Goal: Information Seeking & Learning: Find specific fact

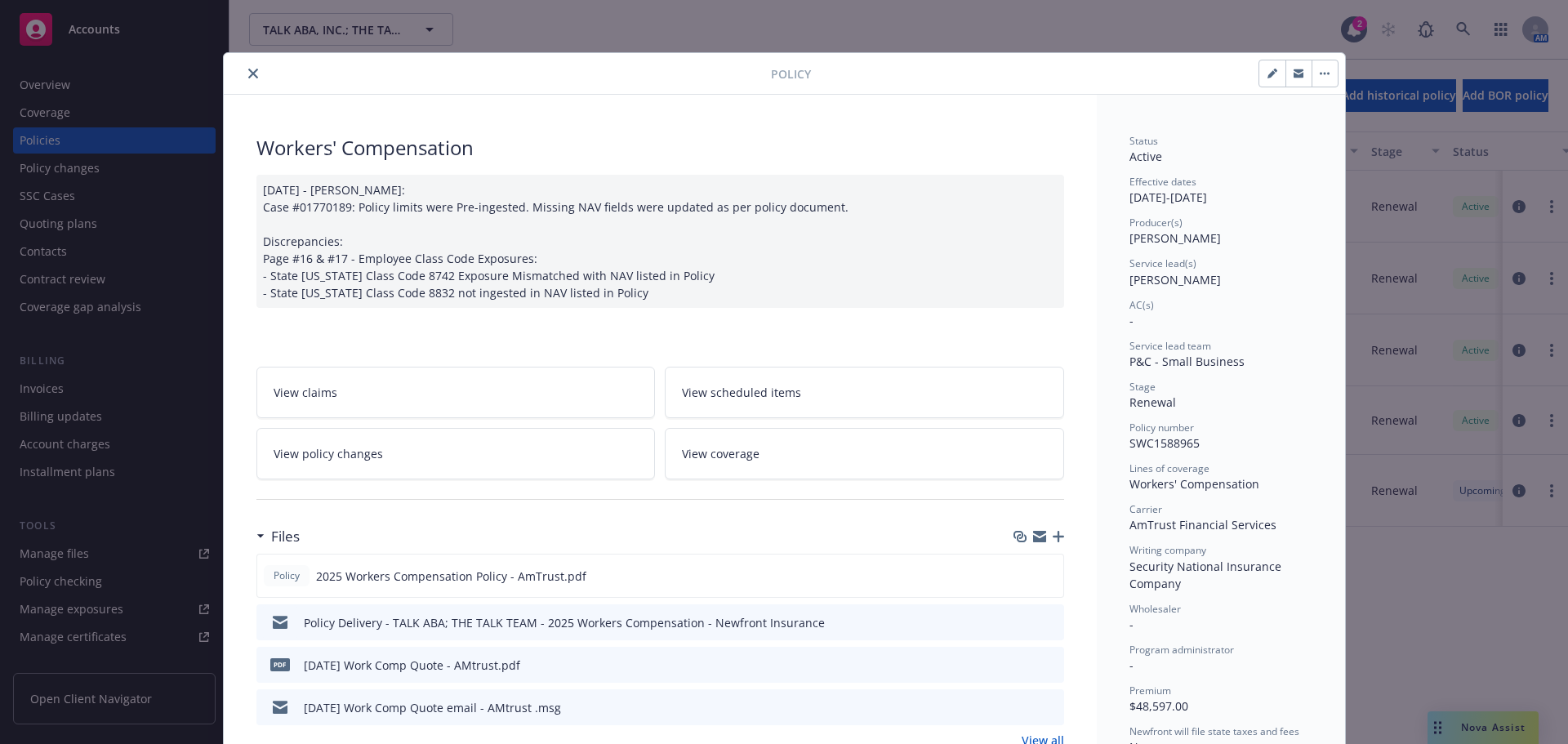
scroll to position [49, 0]
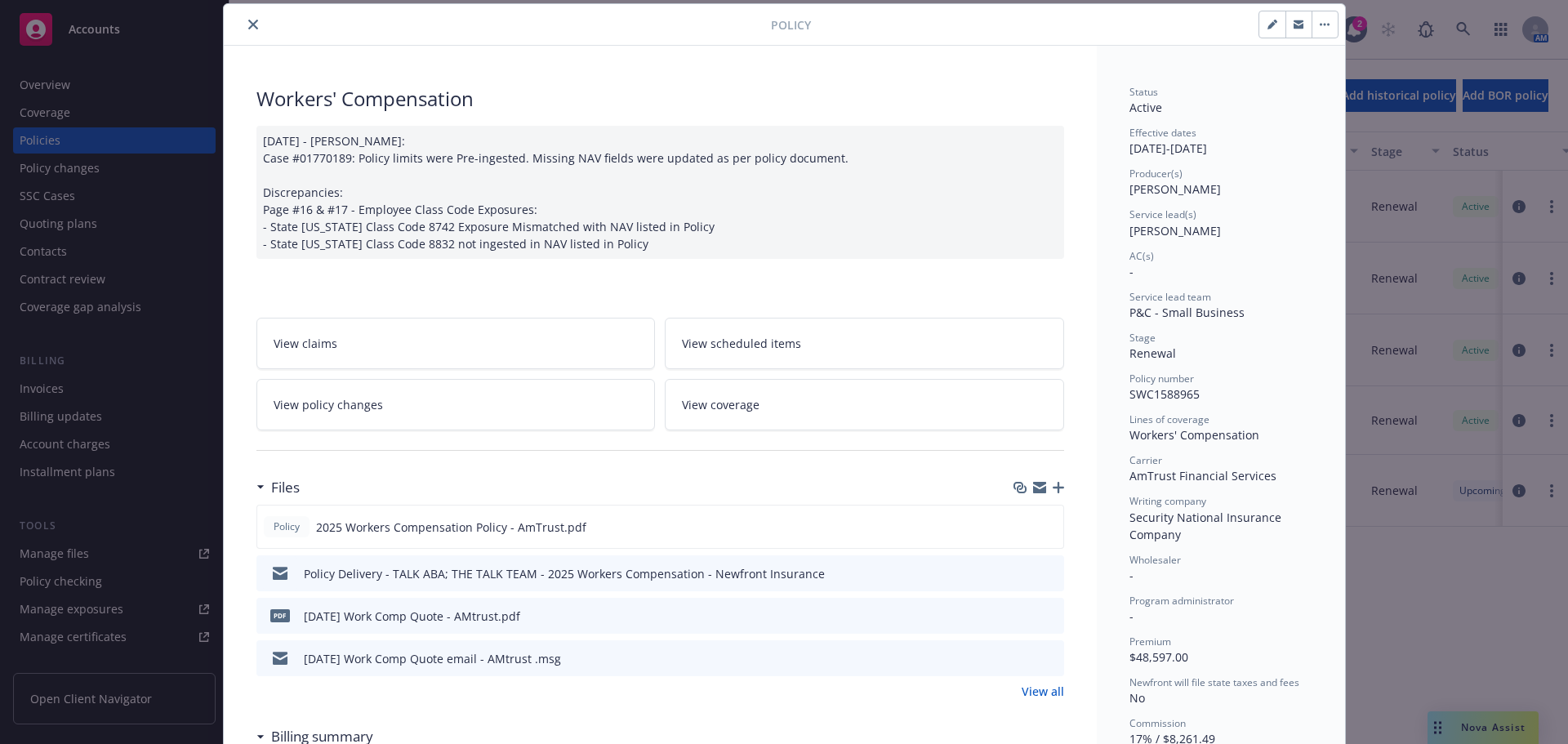
click at [243, 26] on button "close" at bounding box center [253, 25] width 20 height 20
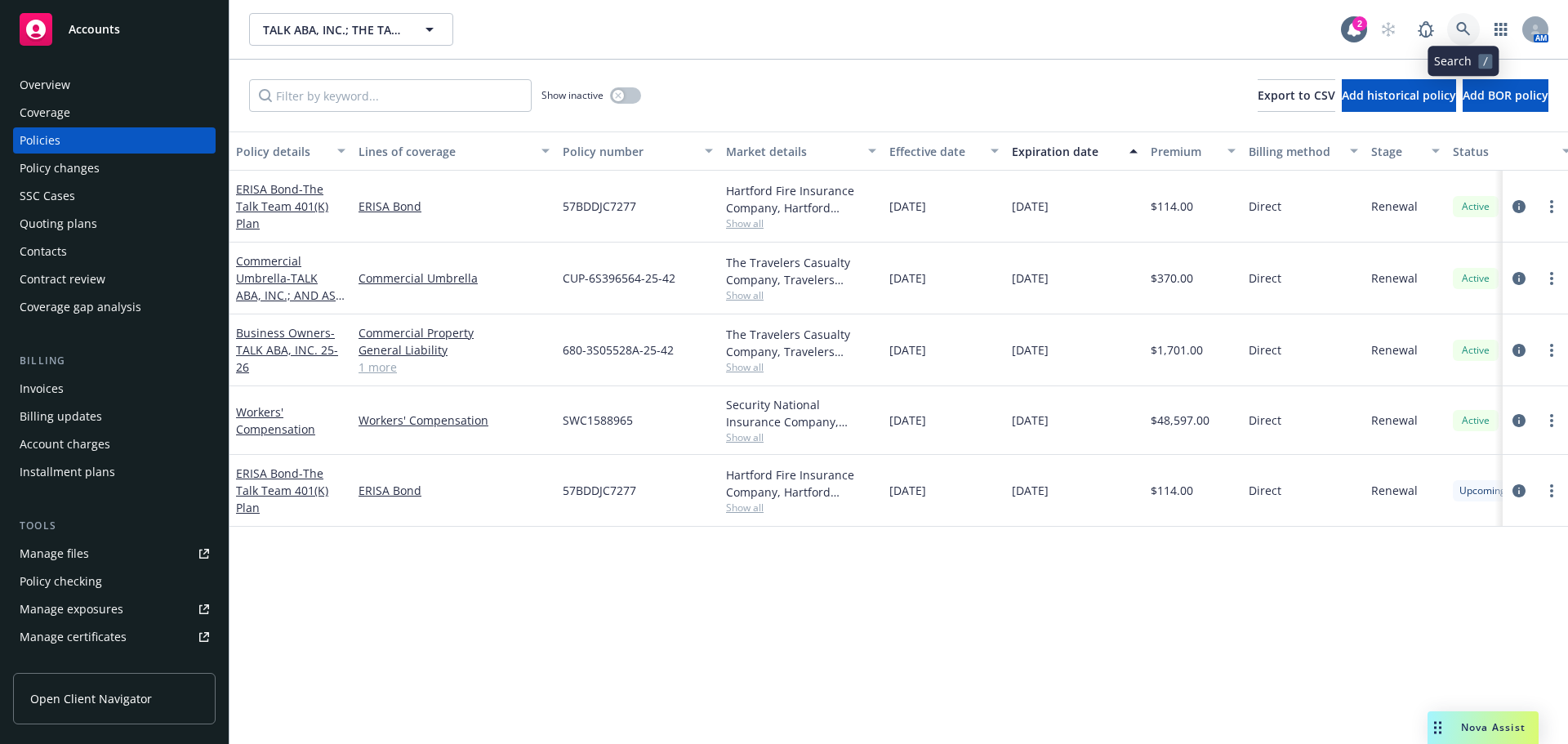
click at [1458, 36] on icon at bounding box center [1463, 29] width 15 height 15
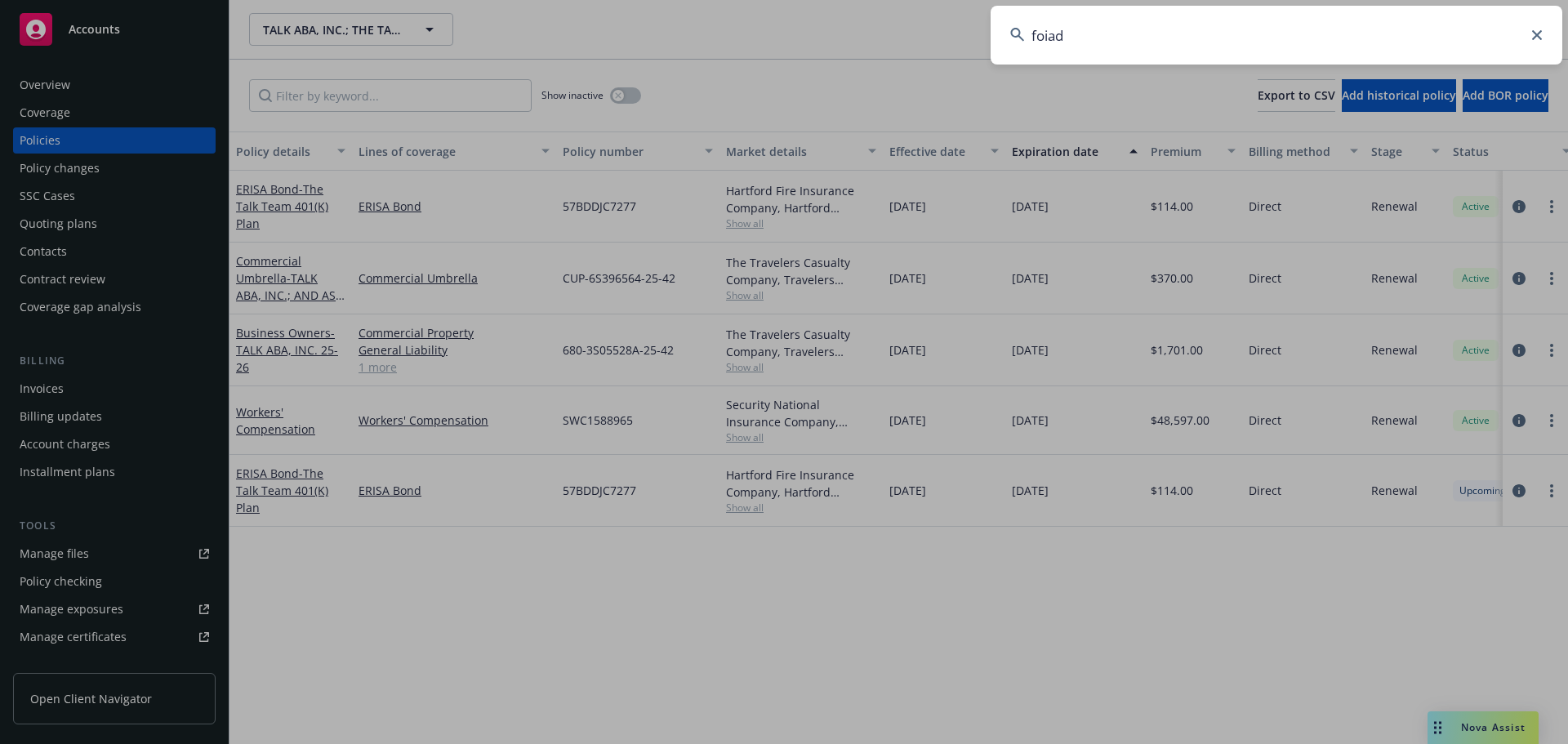
type input "foiada"
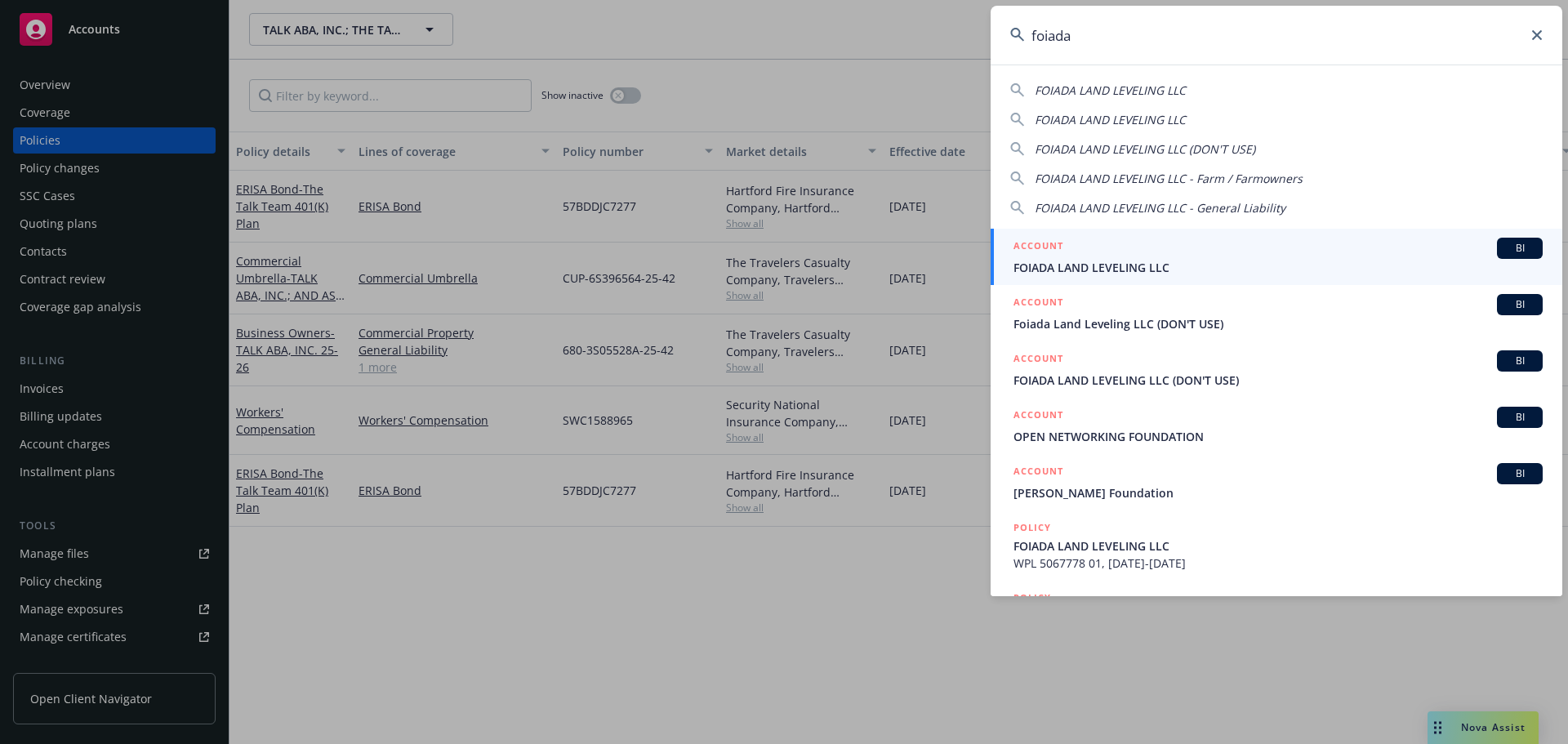
click at [1111, 252] on div "ACCOUNT BI" at bounding box center [1277, 248] width 529 height 21
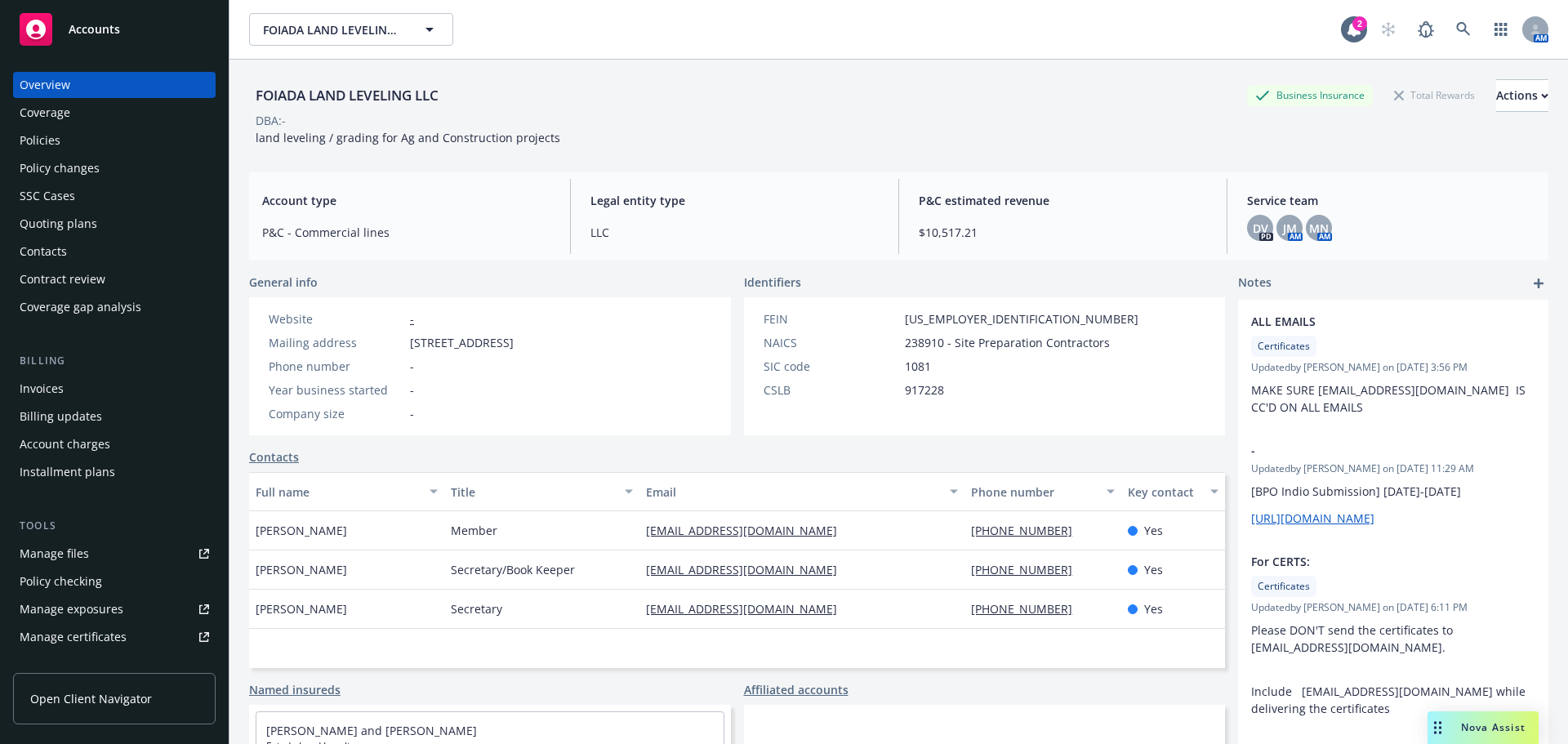
click at [42, 143] on div "Policies" at bounding box center [40, 141] width 41 height 26
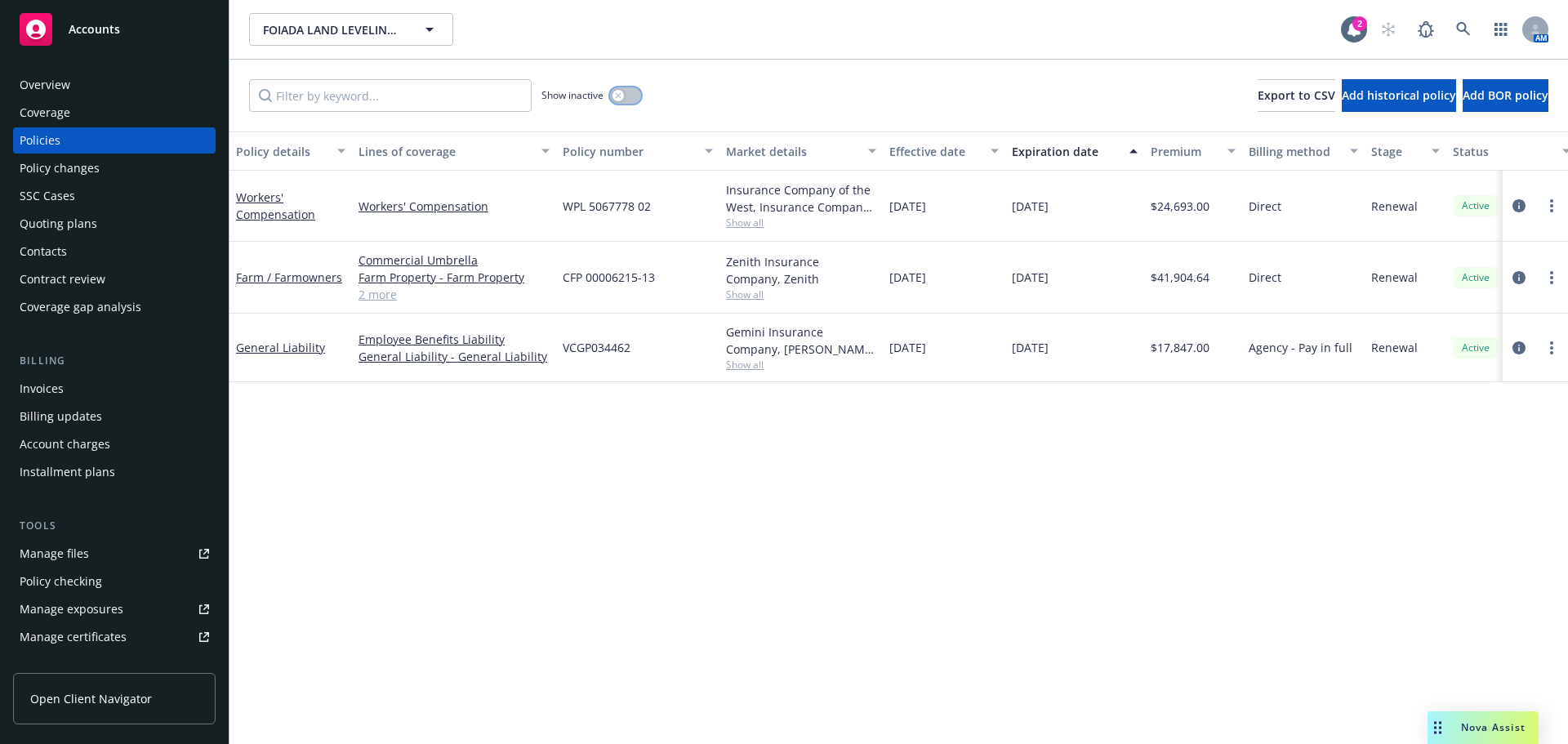
click at [622, 97] on div "button" at bounding box center [618, 96] width 11 height 11
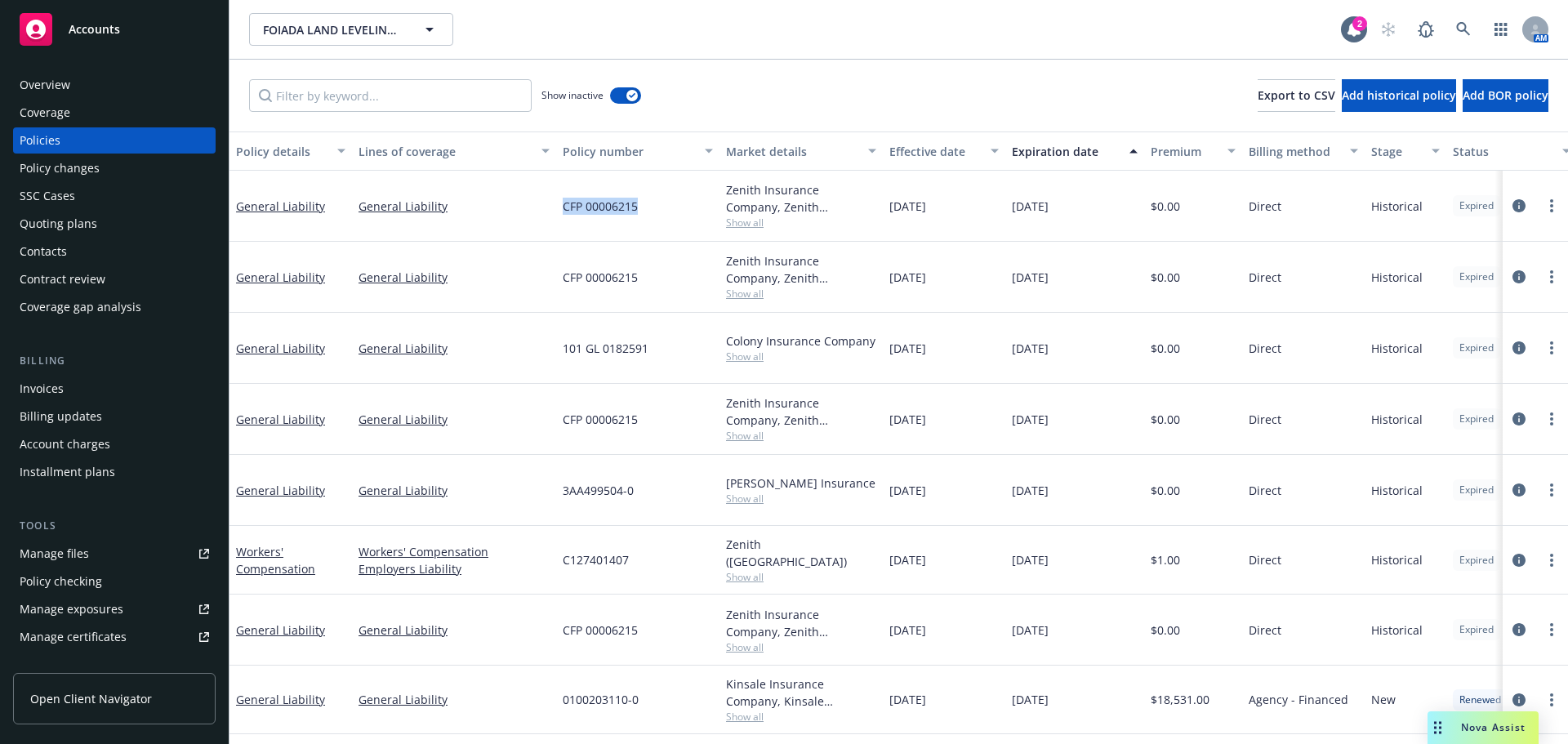
drag, startPoint x: 635, startPoint y: 206, endPoint x: 561, endPoint y: 209, distance: 74.1
click at [561, 209] on div "CFP 00006215" at bounding box center [638, 206] width 164 height 71
click at [562, 312] on div "CFP 00006215" at bounding box center [638, 277] width 164 height 71
drag, startPoint x: 637, startPoint y: 485, endPoint x: 552, endPoint y: 491, distance: 85.2
click at [552, 491] on div "General Liability General Liability 3AA499504-0 Markel Insurance Show all 08/18…" at bounding box center [1017, 490] width 1576 height 71
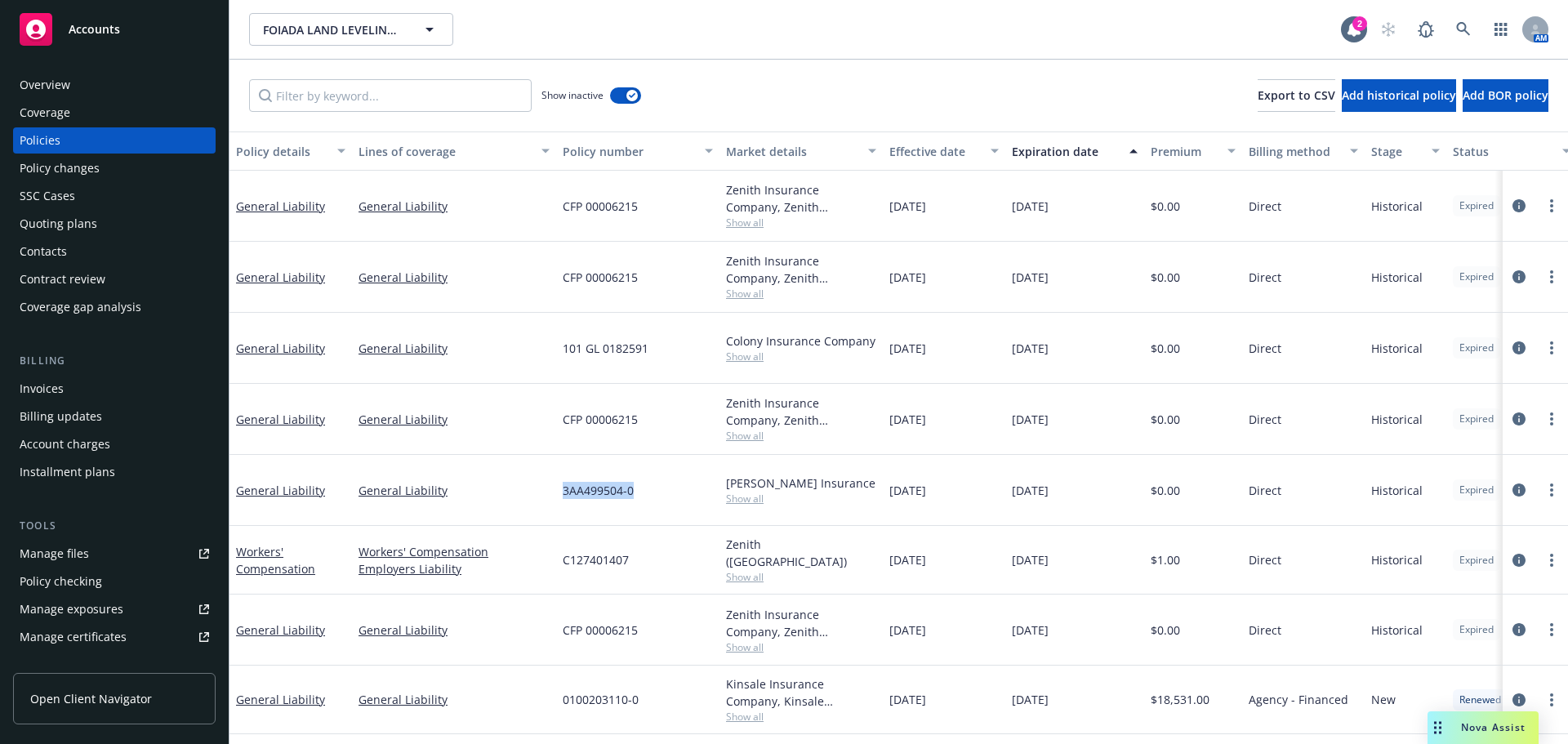
copy div "3AA499504-0"
click at [650, 515] on div "3AA499504-0" at bounding box center [638, 490] width 164 height 71
click at [661, 566] on div "C127401407" at bounding box center [638, 561] width 164 height 69
click at [728, 498] on span "Show all" at bounding box center [801, 498] width 151 height 14
click at [680, 475] on div "3AA499504-0" at bounding box center [638, 490] width 164 height 71
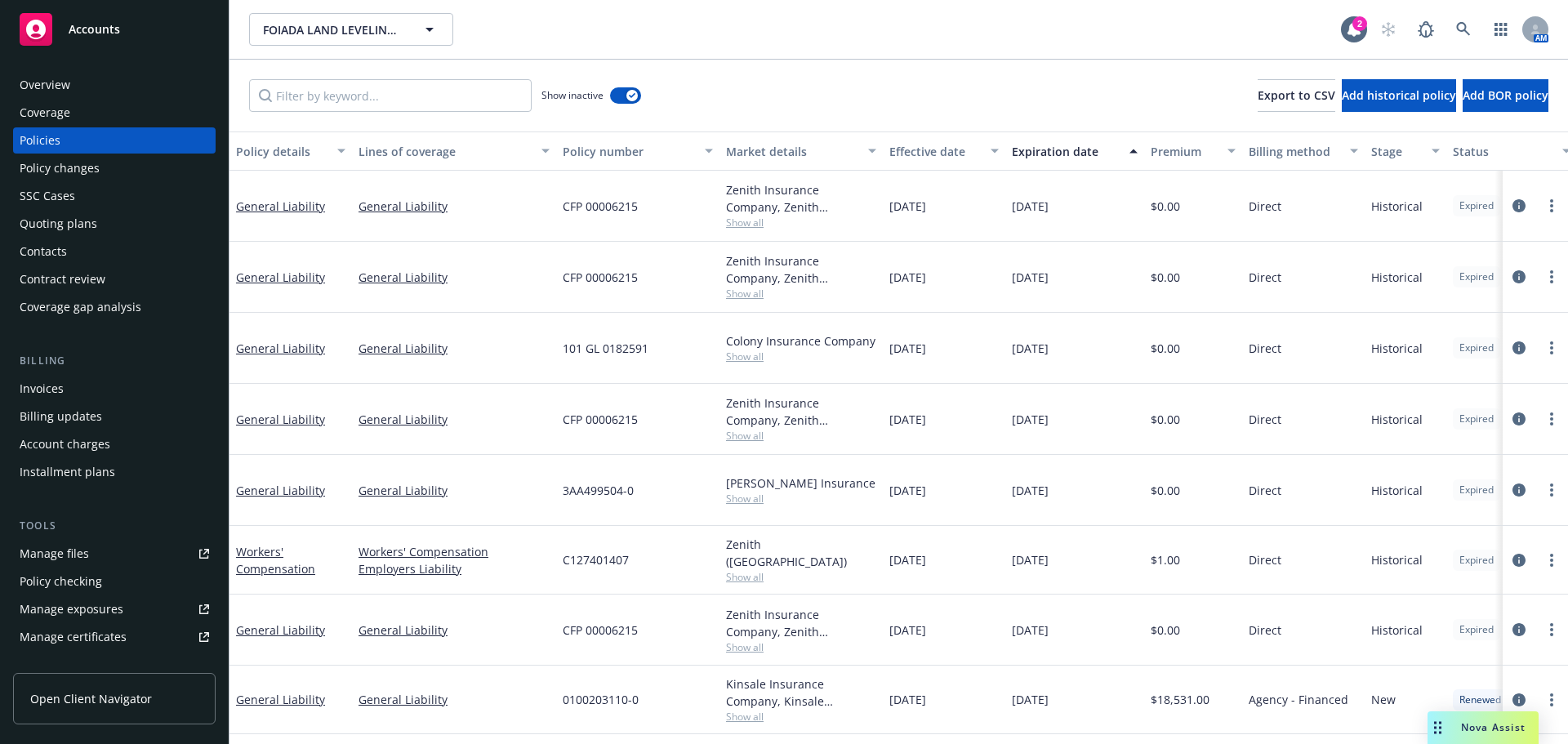
click at [278, 500] on div "General Liability" at bounding box center [291, 490] width 123 height 71
click at [278, 488] on link "General Liability" at bounding box center [280, 490] width 89 height 16
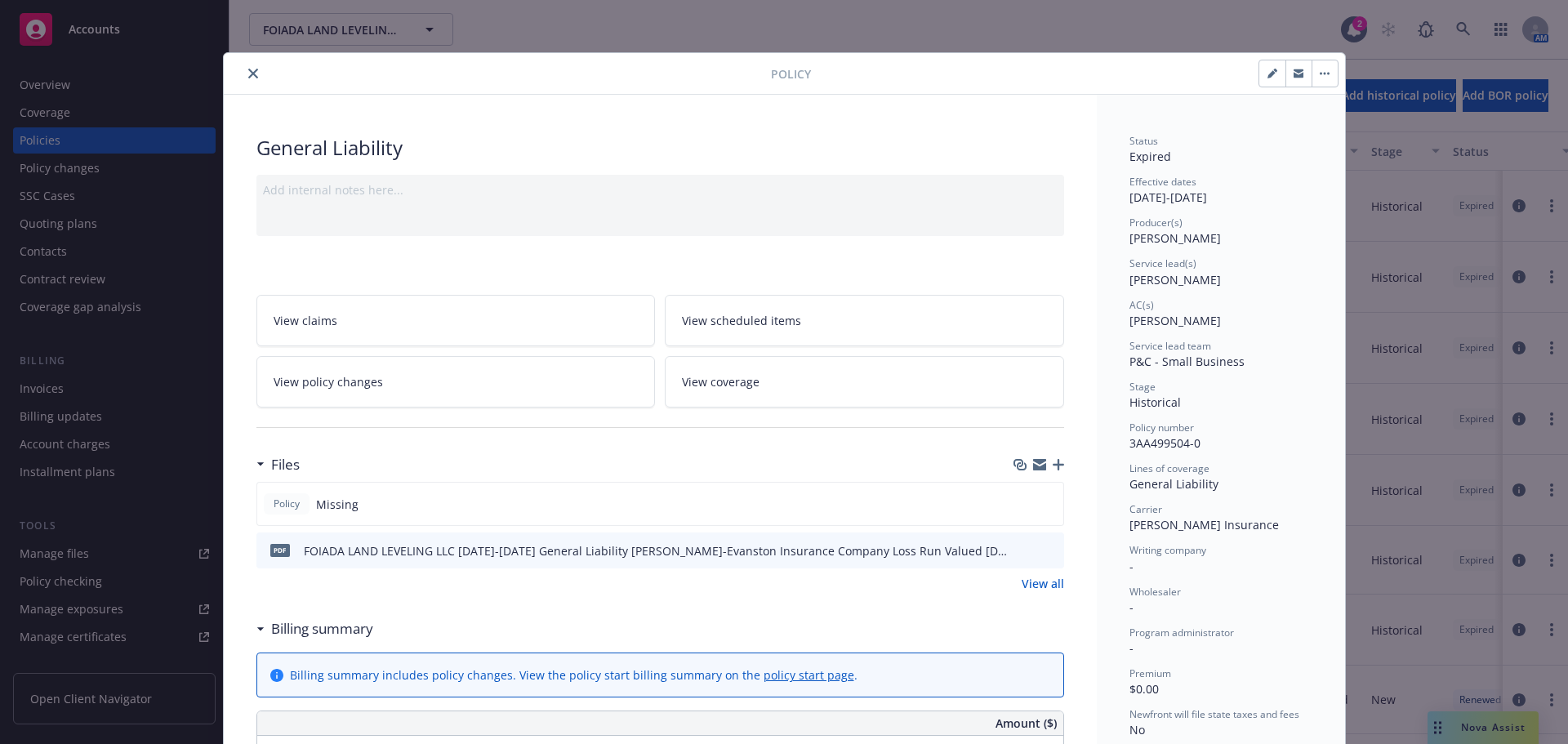
click at [1050, 552] on button "preview file" at bounding box center [1048, 550] width 18 height 15
click at [238, 81] on div at bounding box center [500, 74] width 541 height 20
click at [255, 69] on button "close" at bounding box center [253, 74] width 20 height 20
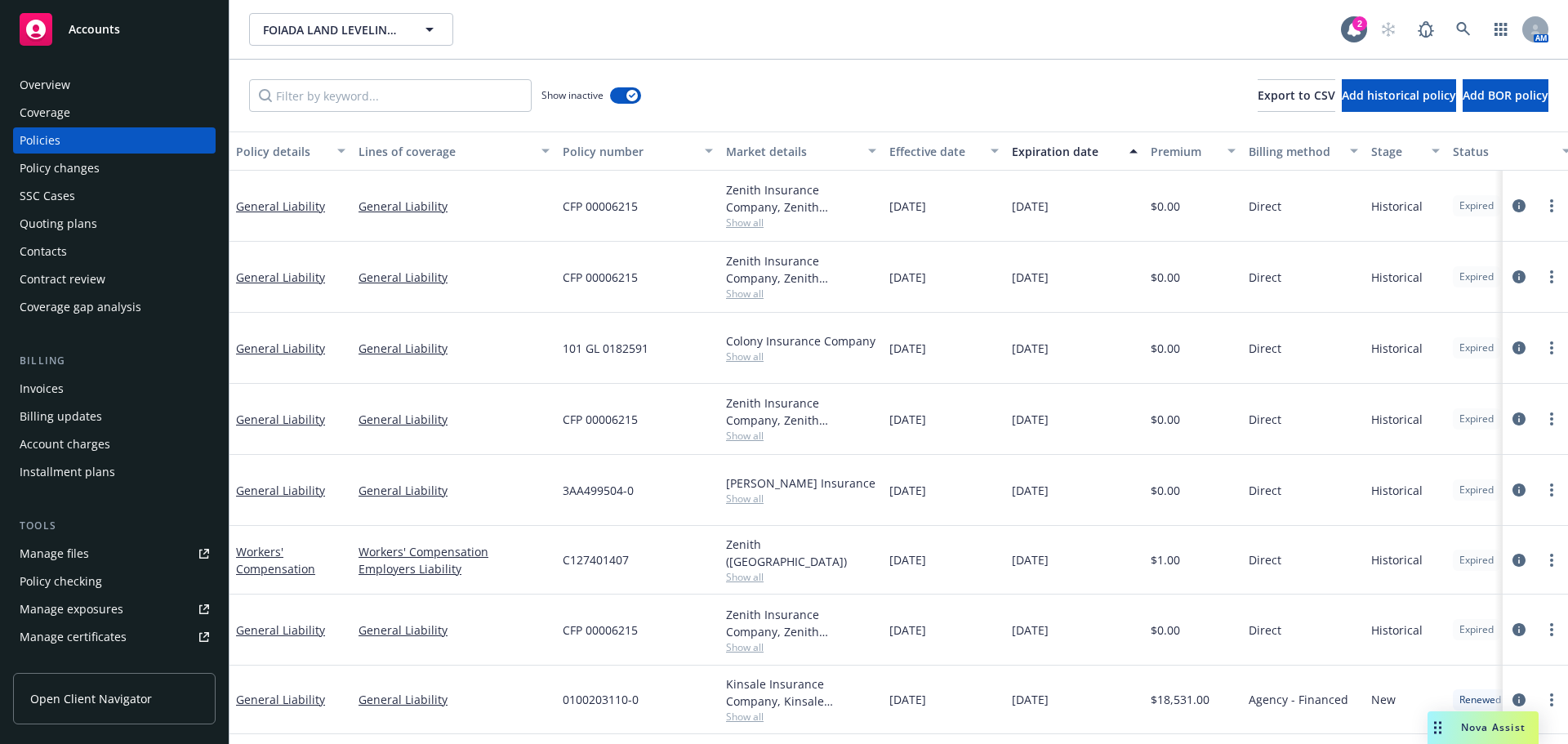
click at [241, 76] on div "Show inactive Export to CSV Add historical policy Add BOR policy" at bounding box center [899, 96] width 1339 height 72
drag, startPoint x: 650, startPoint y: 349, endPoint x: 561, endPoint y: 347, distance: 89.0
click at [561, 347] on div "101 GL 0182591" at bounding box center [638, 348] width 164 height 71
copy span "101 GL 0182591"
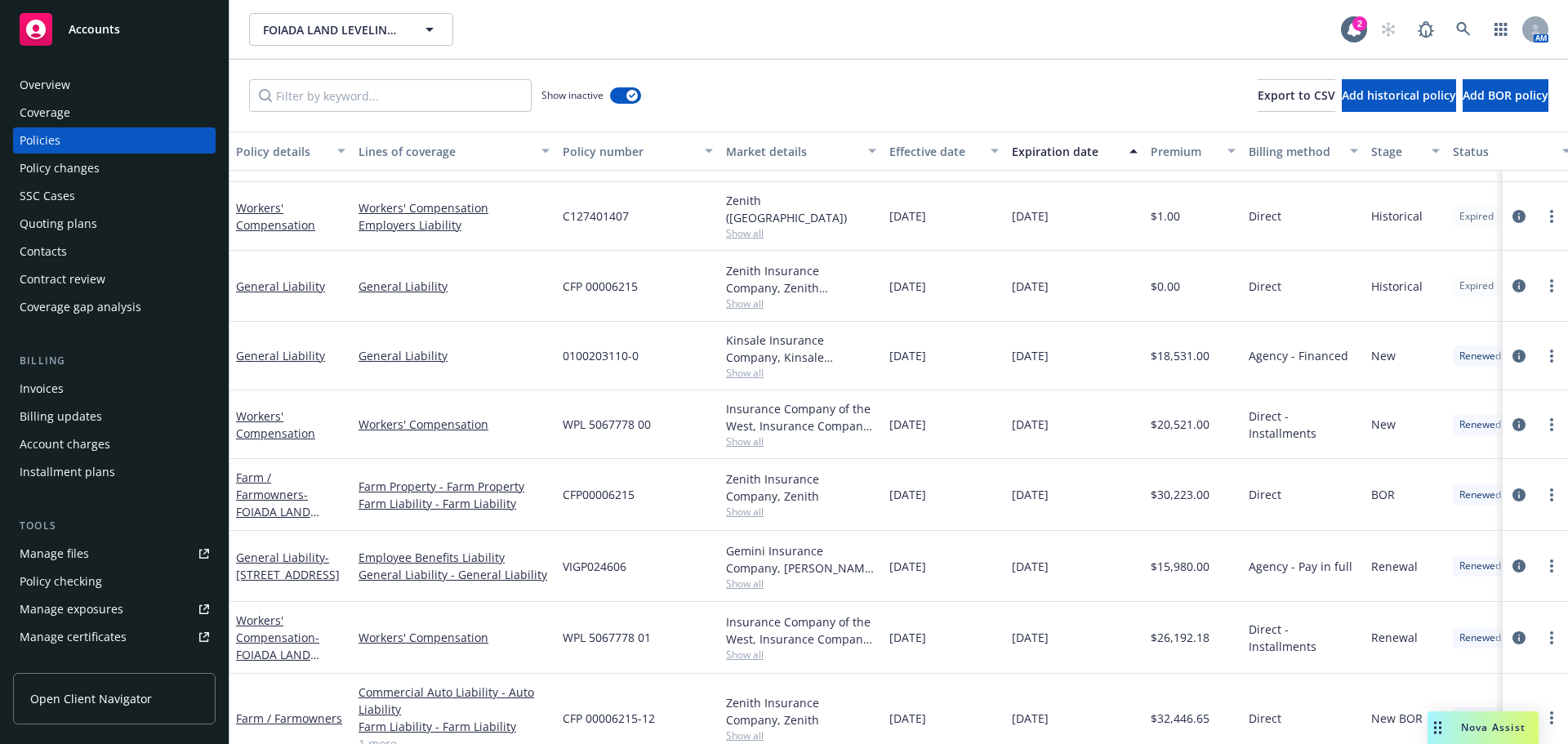
scroll to position [164, 0]
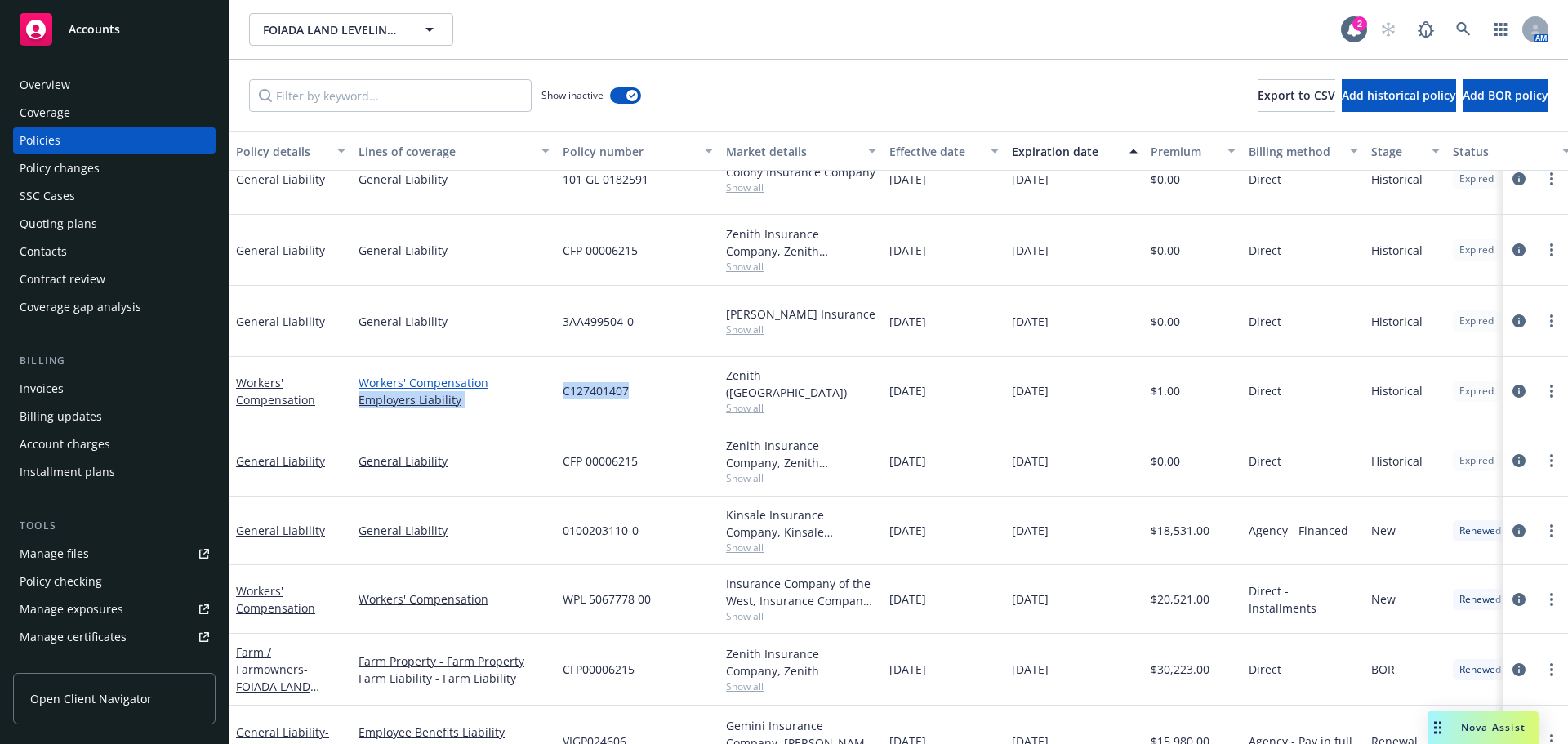
drag, startPoint x: 624, startPoint y: 388, endPoint x: 528, endPoint y: 384, distance: 96.1
click at [528, 384] on div "Workers' Compensation Workers' Compensation Employers Liability C127401407 Zeni…" at bounding box center [1017, 391] width 1576 height 69
click at [574, 408] on div "C127401407" at bounding box center [638, 391] width 164 height 69
click at [625, 386] on div "C127401407" at bounding box center [638, 391] width 164 height 69
drag, startPoint x: 639, startPoint y: 460, endPoint x: 563, endPoint y: 458, distance: 76.0
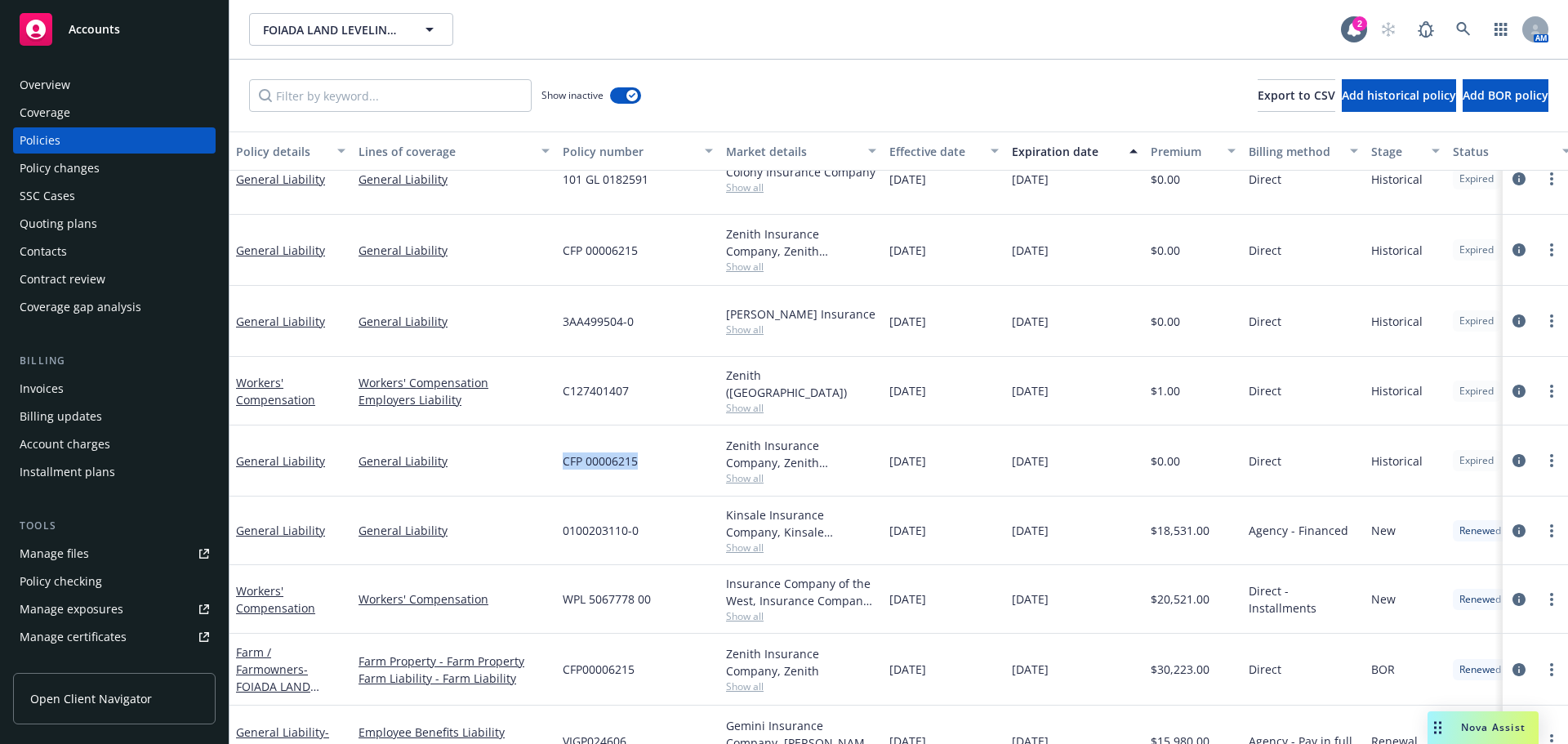
click at [563, 458] on div "CFP 00006215" at bounding box center [638, 461] width 164 height 71
copy span "CFP 00006215"
click at [659, 502] on div "0100203110-0" at bounding box center [638, 531] width 164 height 69
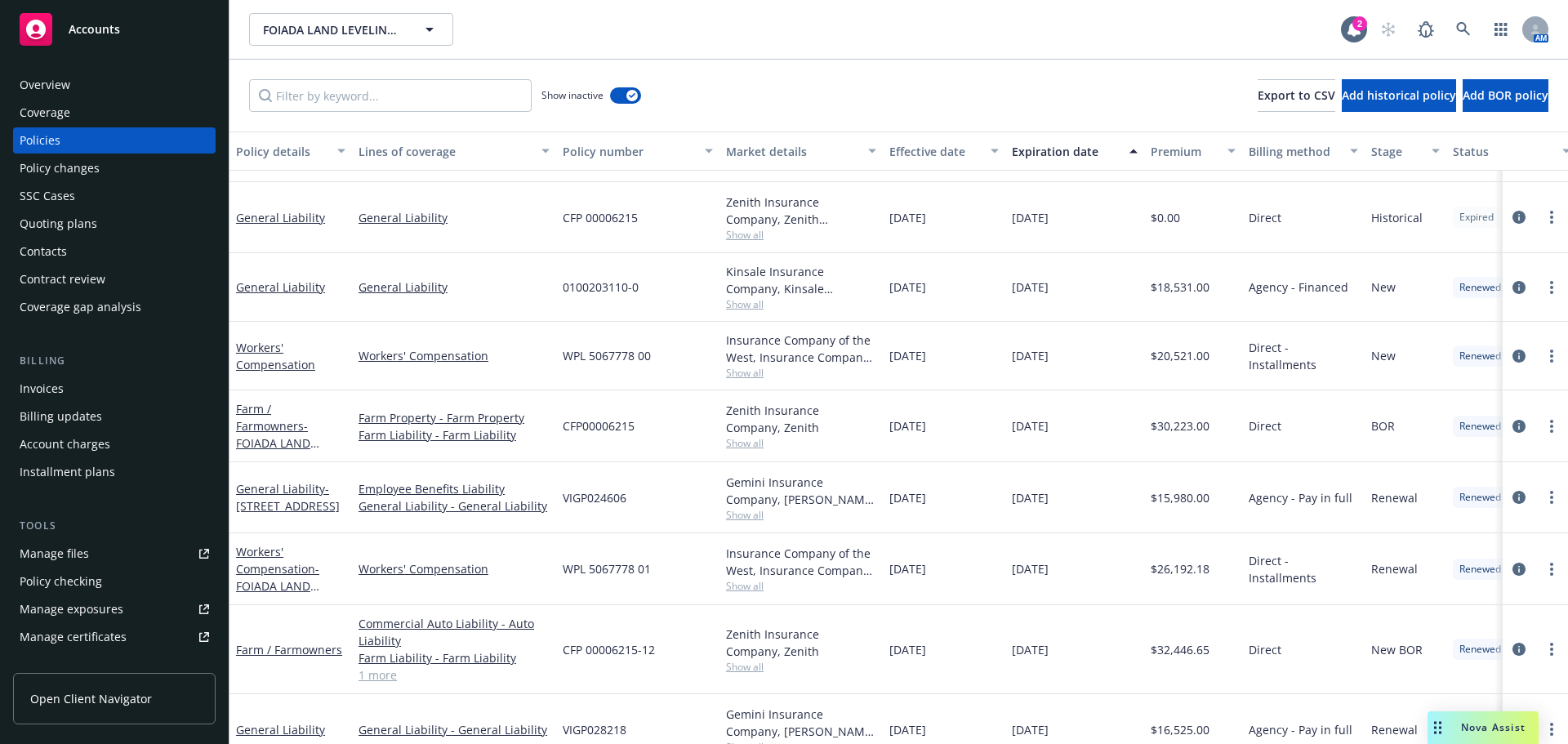
scroll to position [327, 0]
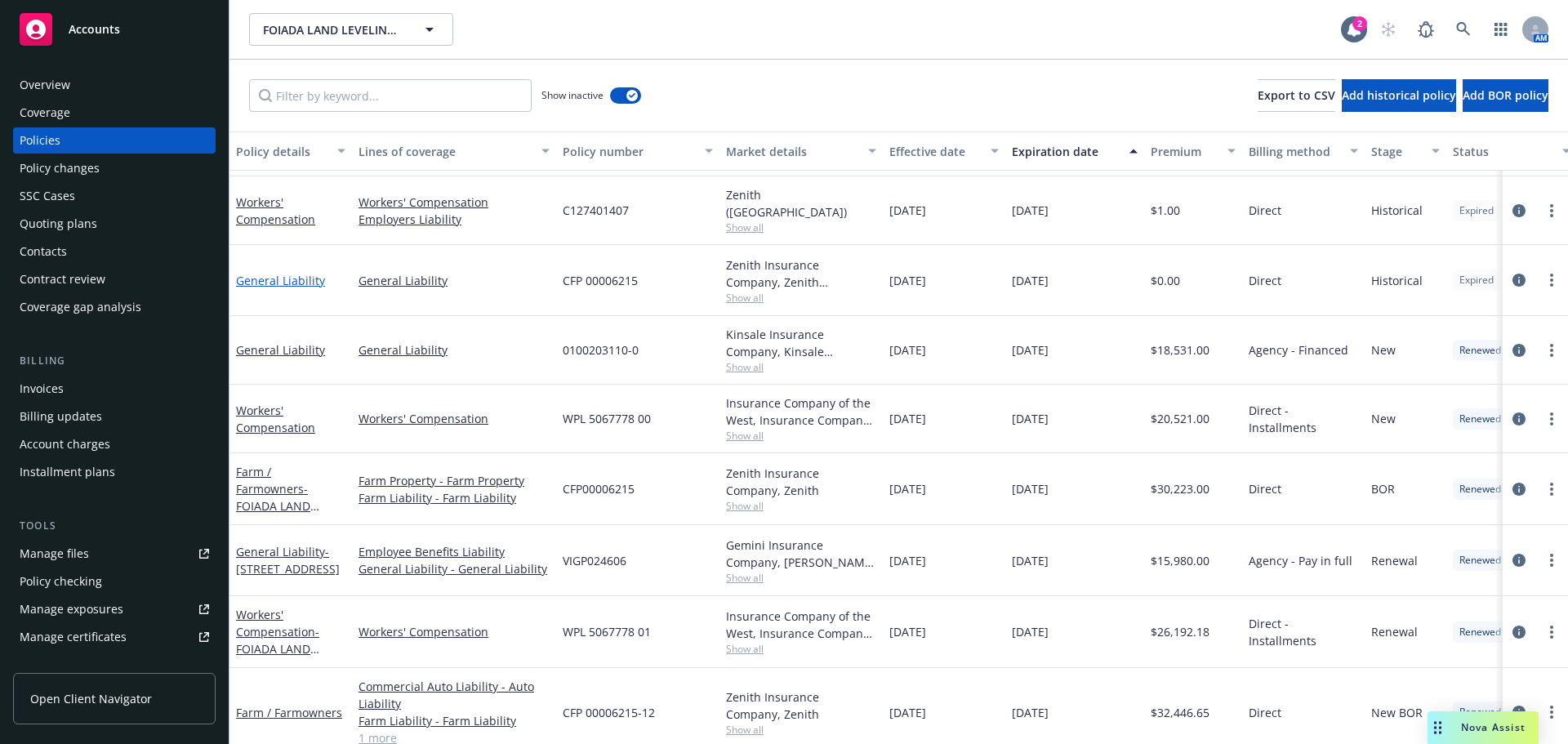
click at [300, 277] on link "General Liability" at bounding box center [280, 280] width 89 height 16
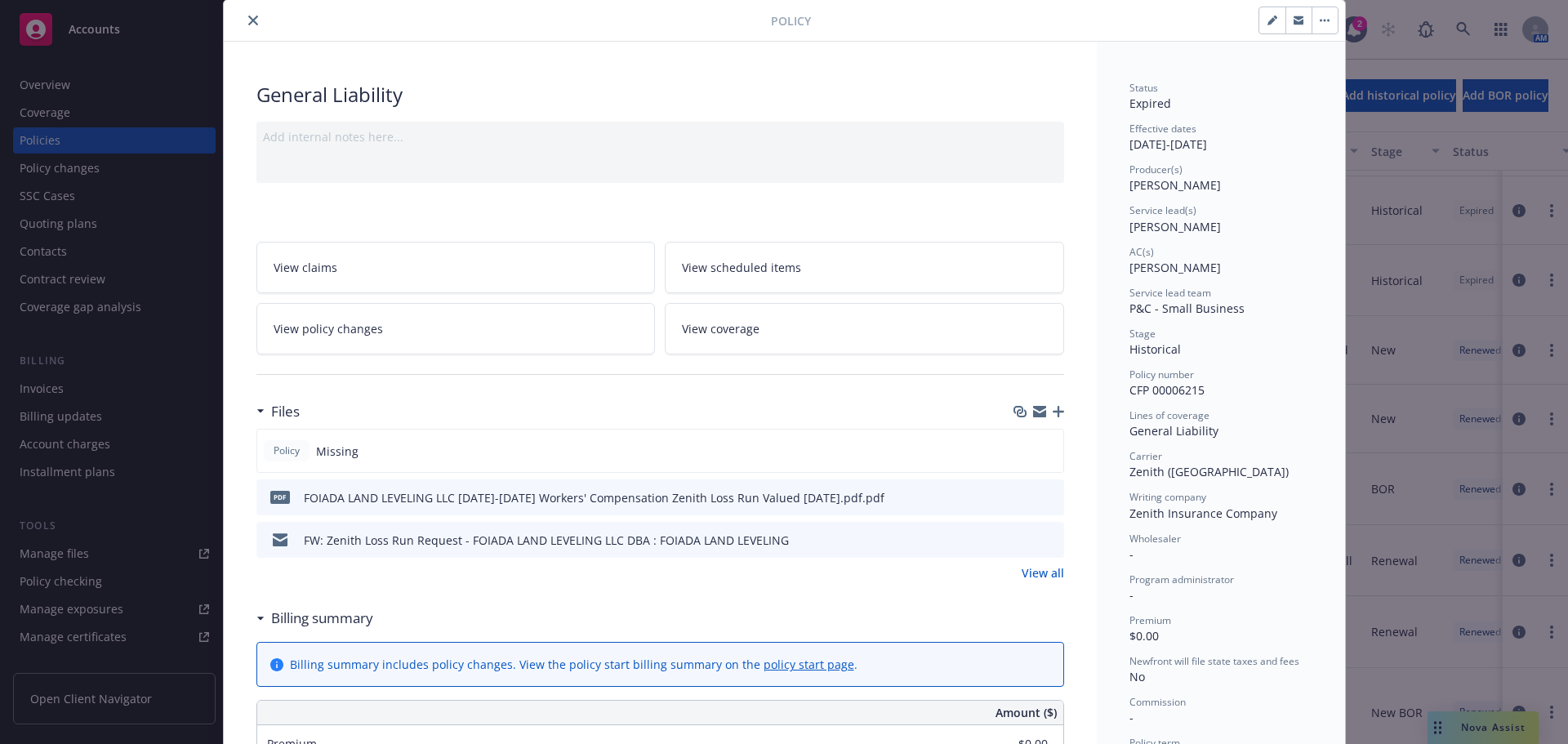
scroll to position [82, 0]
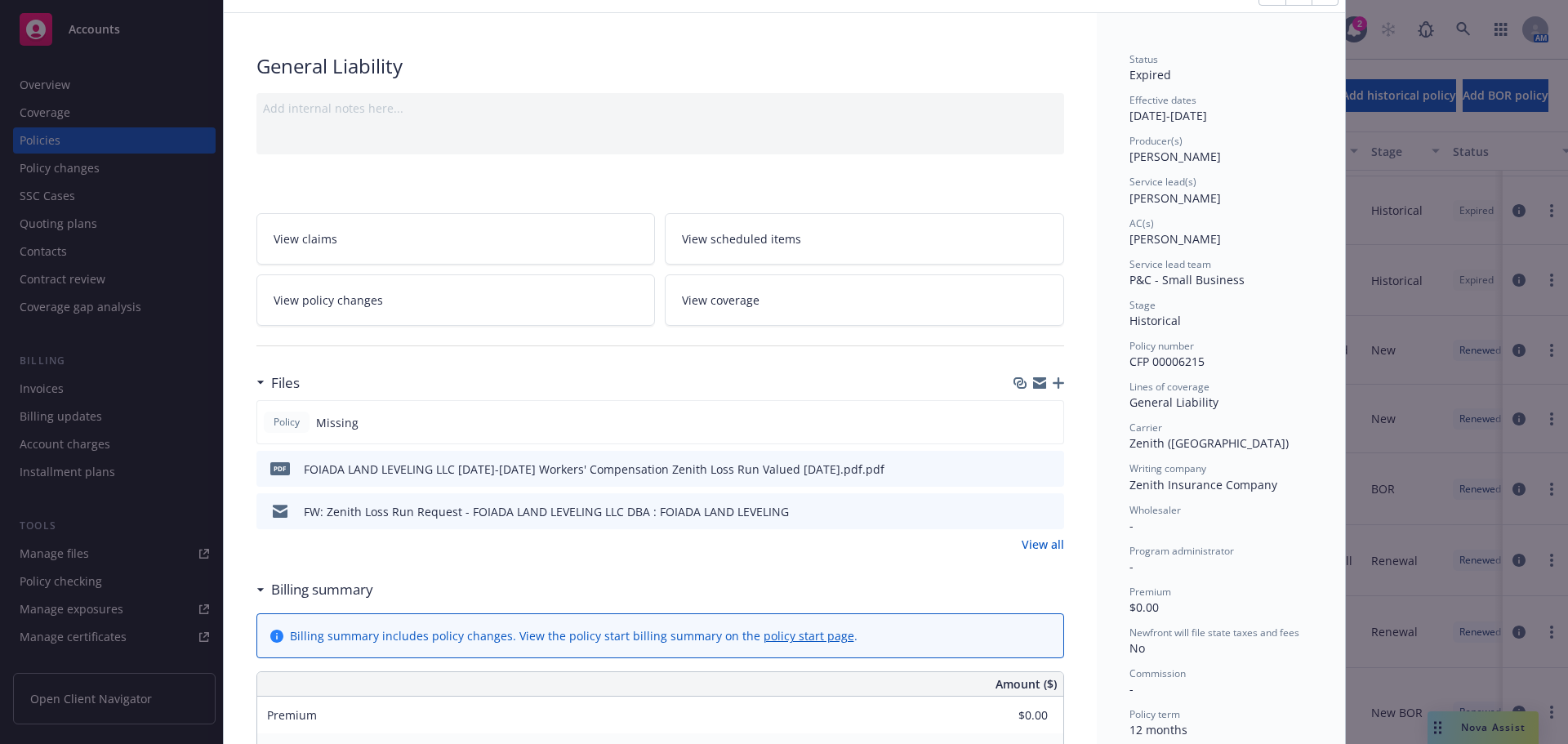
click at [1041, 513] on icon "preview file" at bounding box center [1048, 511] width 15 height 11
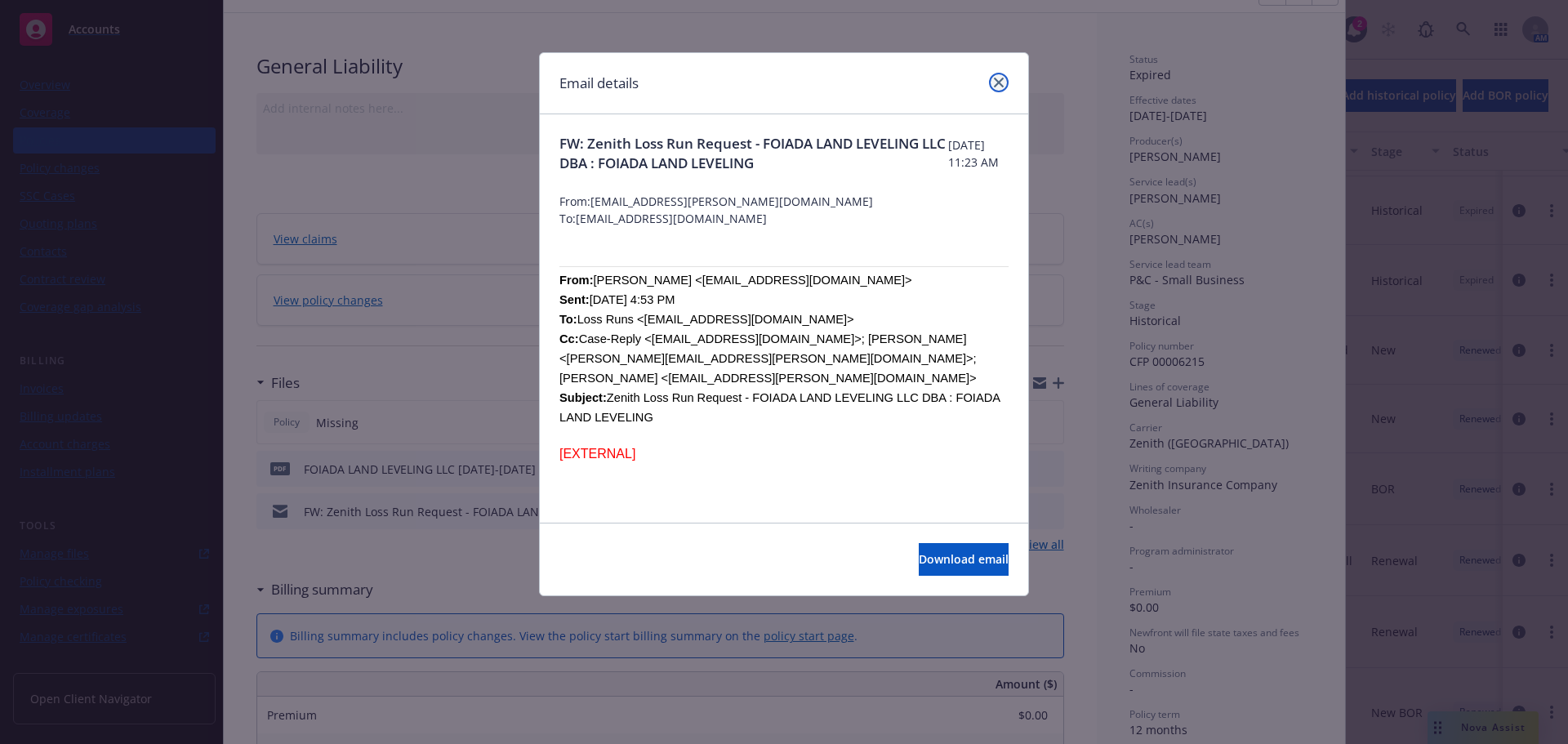
click at [998, 78] on icon "close" at bounding box center [998, 83] width 10 height 10
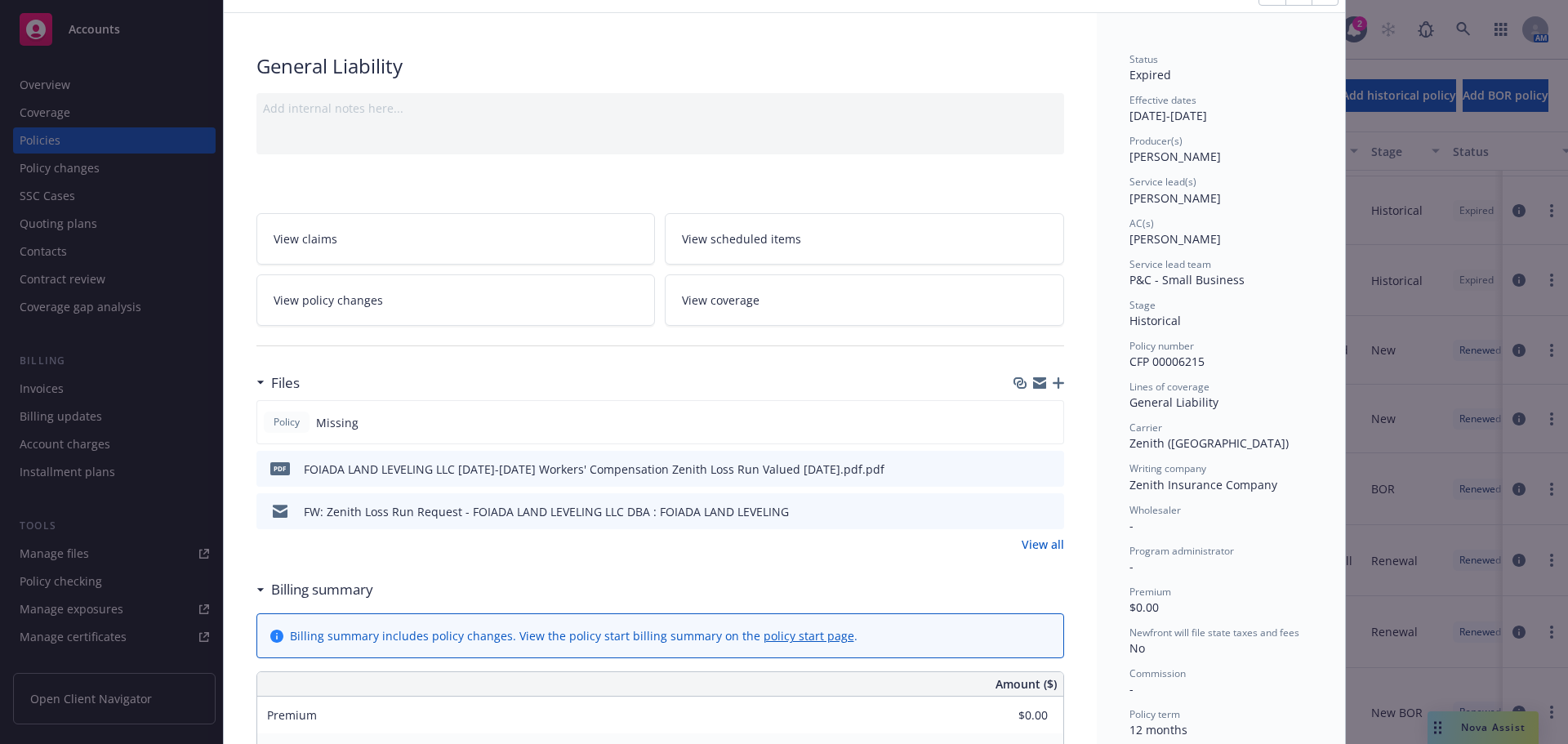
click at [1043, 467] on icon "preview file" at bounding box center [1048, 468] width 15 height 11
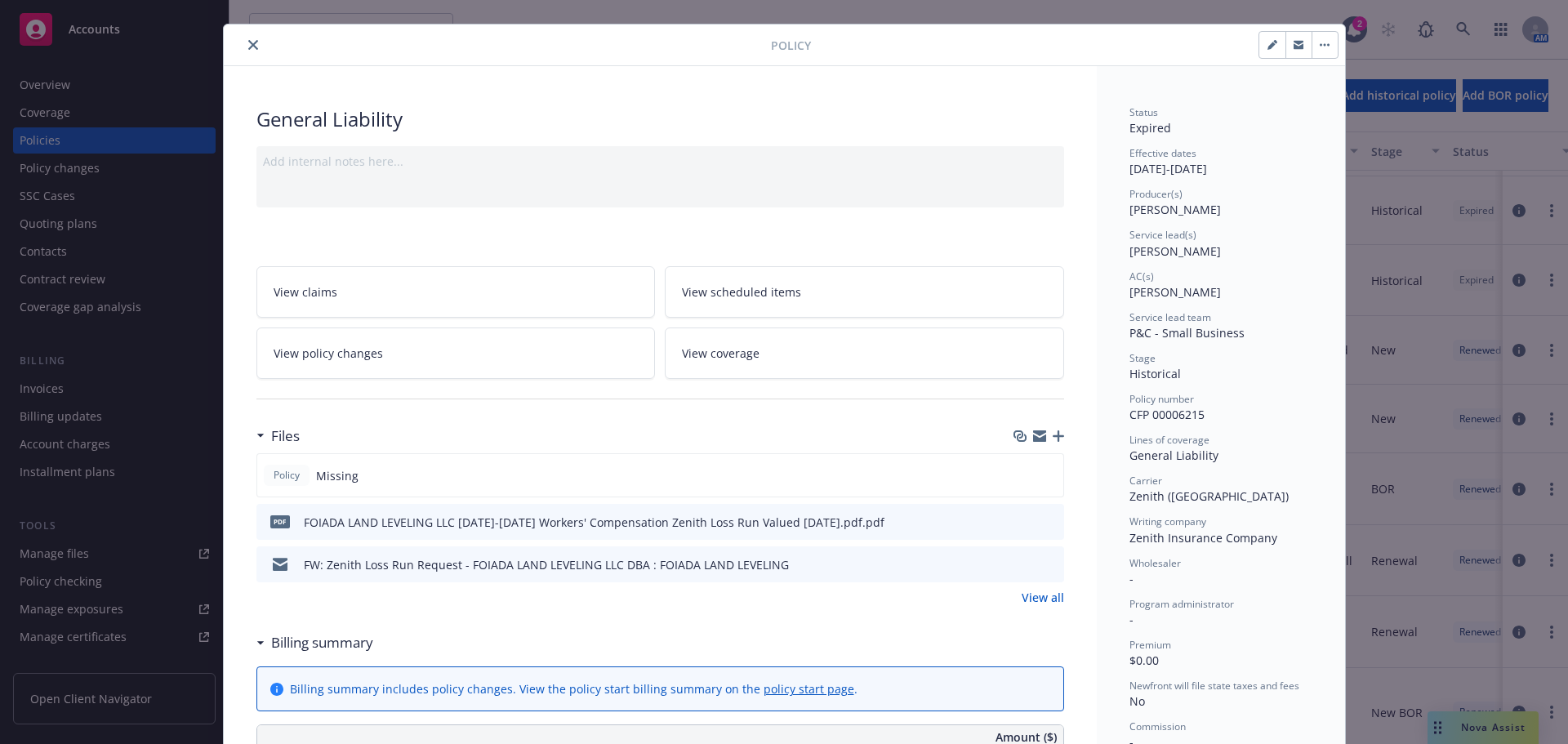
scroll to position [0, 0]
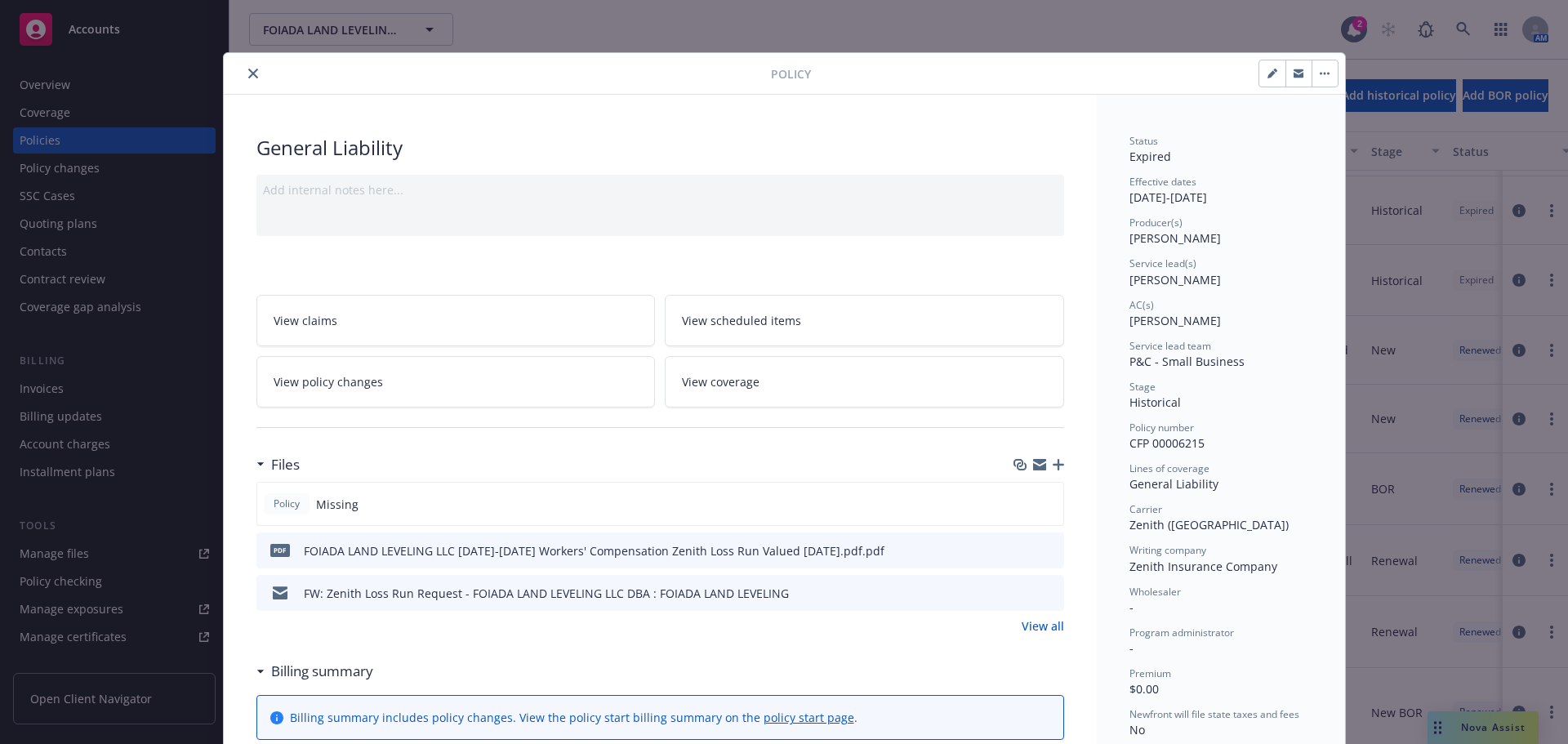
click at [244, 81] on button "close" at bounding box center [253, 74] width 20 height 20
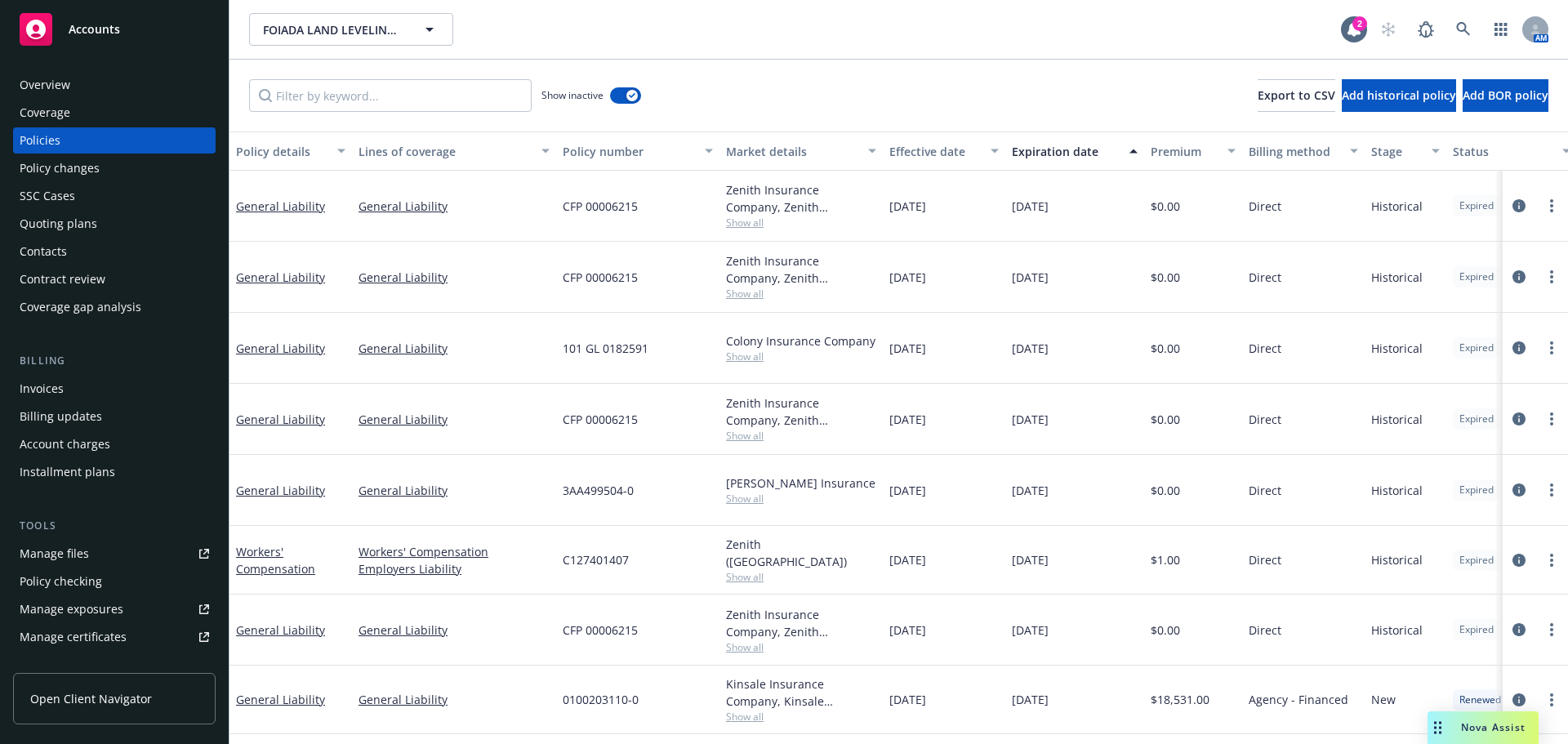
scroll to position [164, 0]
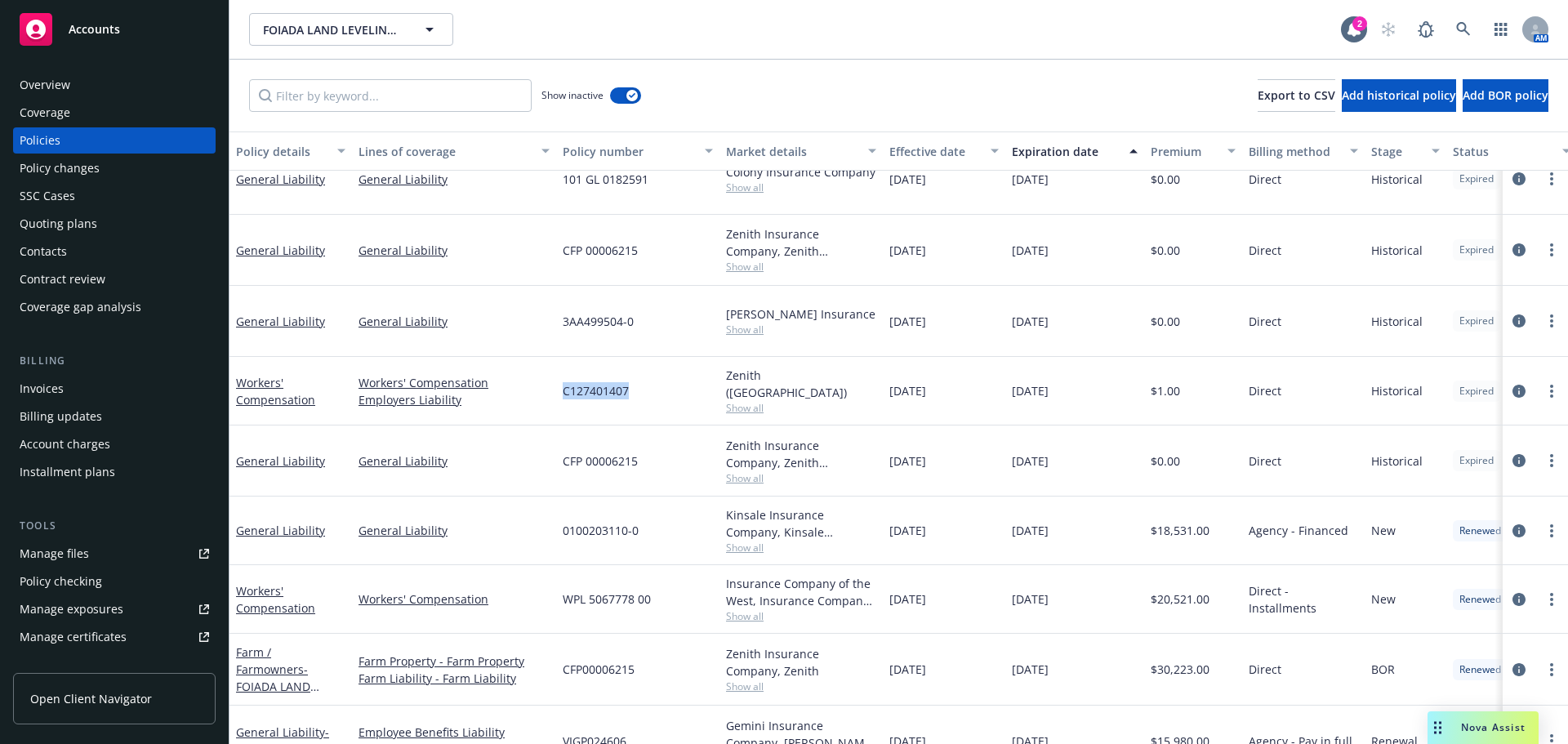
drag, startPoint x: 633, startPoint y: 389, endPoint x: 562, endPoint y: 390, distance: 71.0
click at [562, 390] on div "C127401407" at bounding box center [638, 391] width 164 height 69
copy span "C127401407"
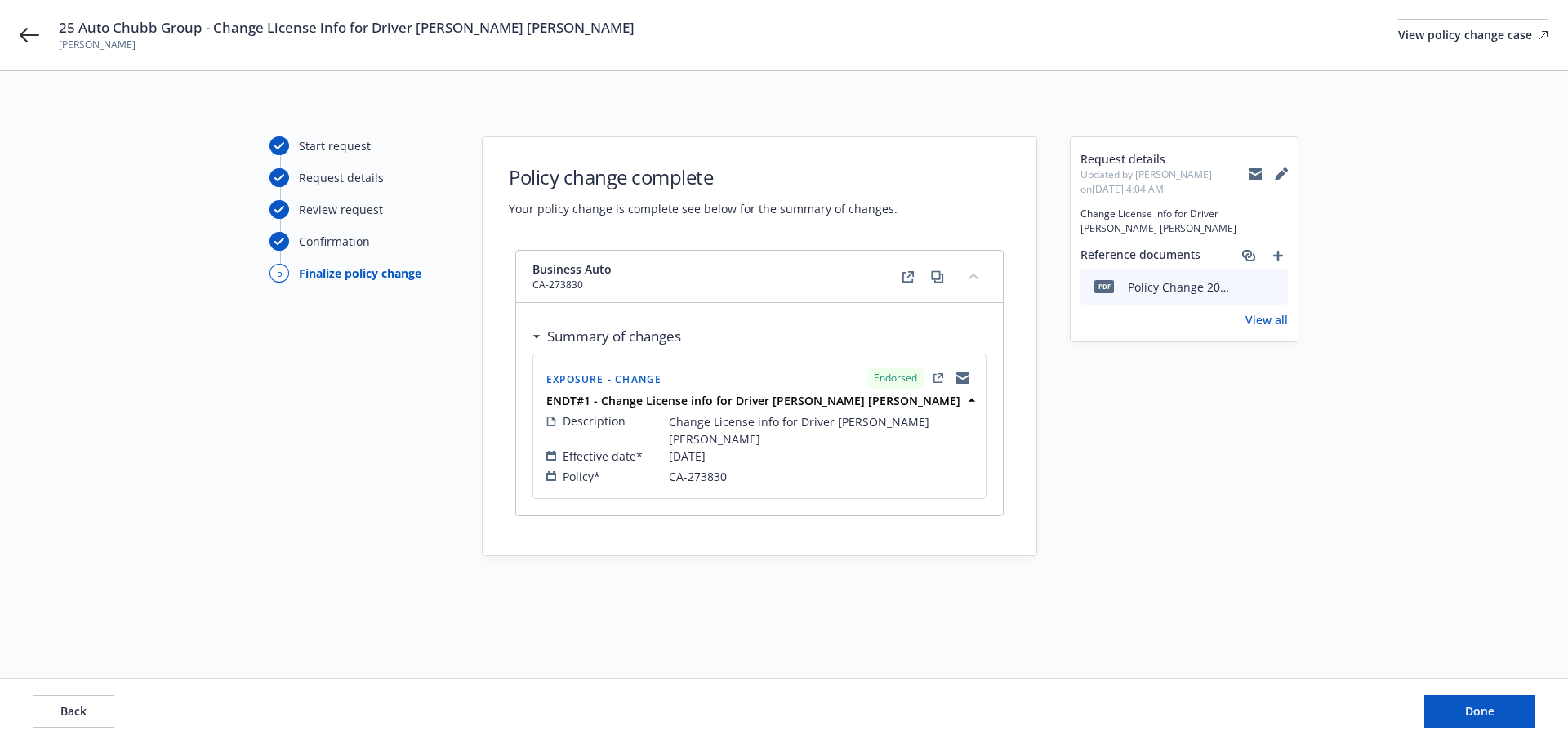
click at [1251, 177] on icon at bounding box center [1255, 175] width 13 height 7
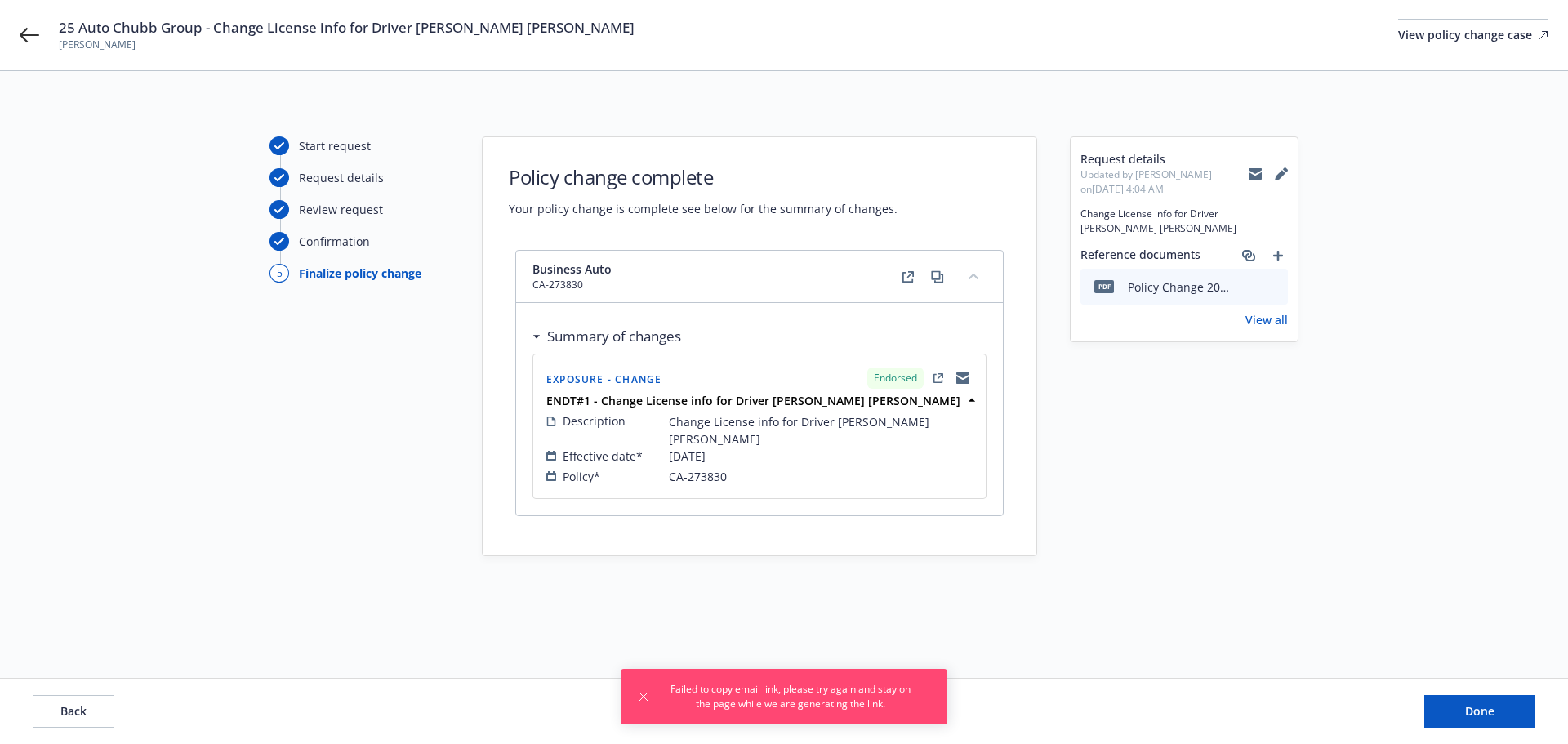
click at [1259, 175] on button at bounding box center [1255, 174] width 13 height 33
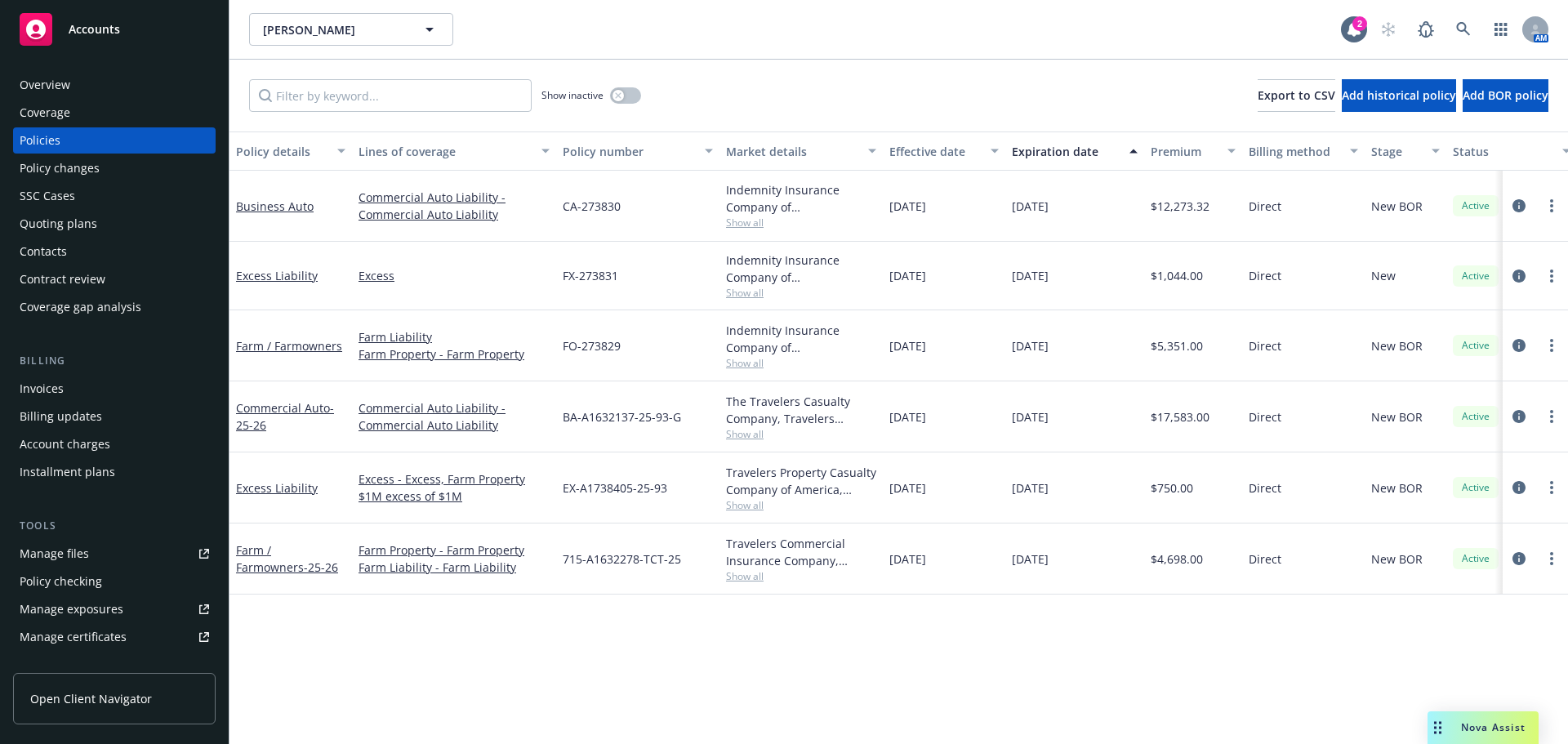
click at [88, 248] on div "Contacts" at bounding box center [115, 251] width 190 height 26
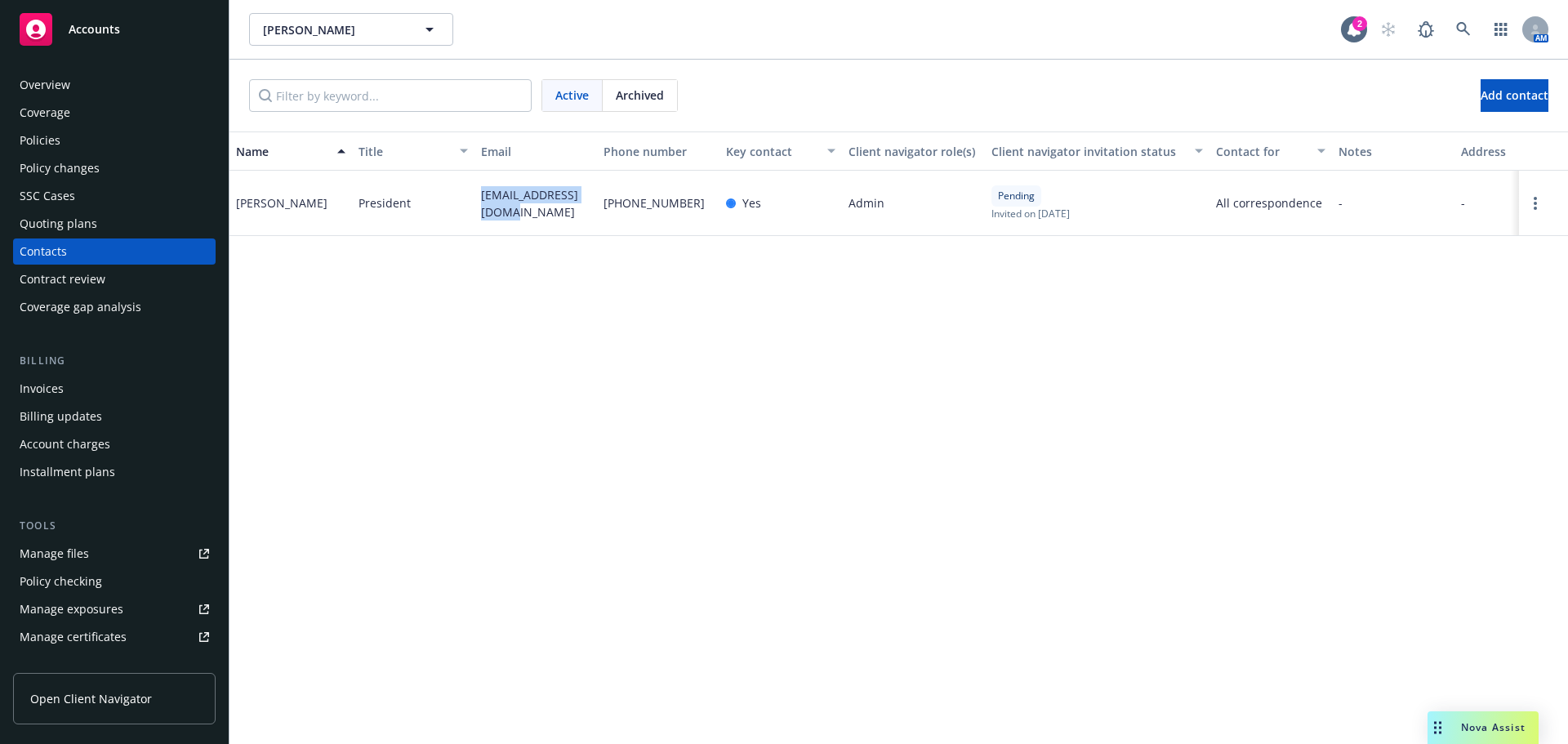
drag, startPoint x: 500, startPoint y: 210, endPoint x: 480, endPoint y: 174, distance: 41.2
click at [480, 174] on div "[EMAIL_ADDRESS][DOMAIN_NAME]" at bounding box center [536, 204] width 123 height 65
copy span "[EMAIL_ADDRESS][DOMAIN_NAME]"
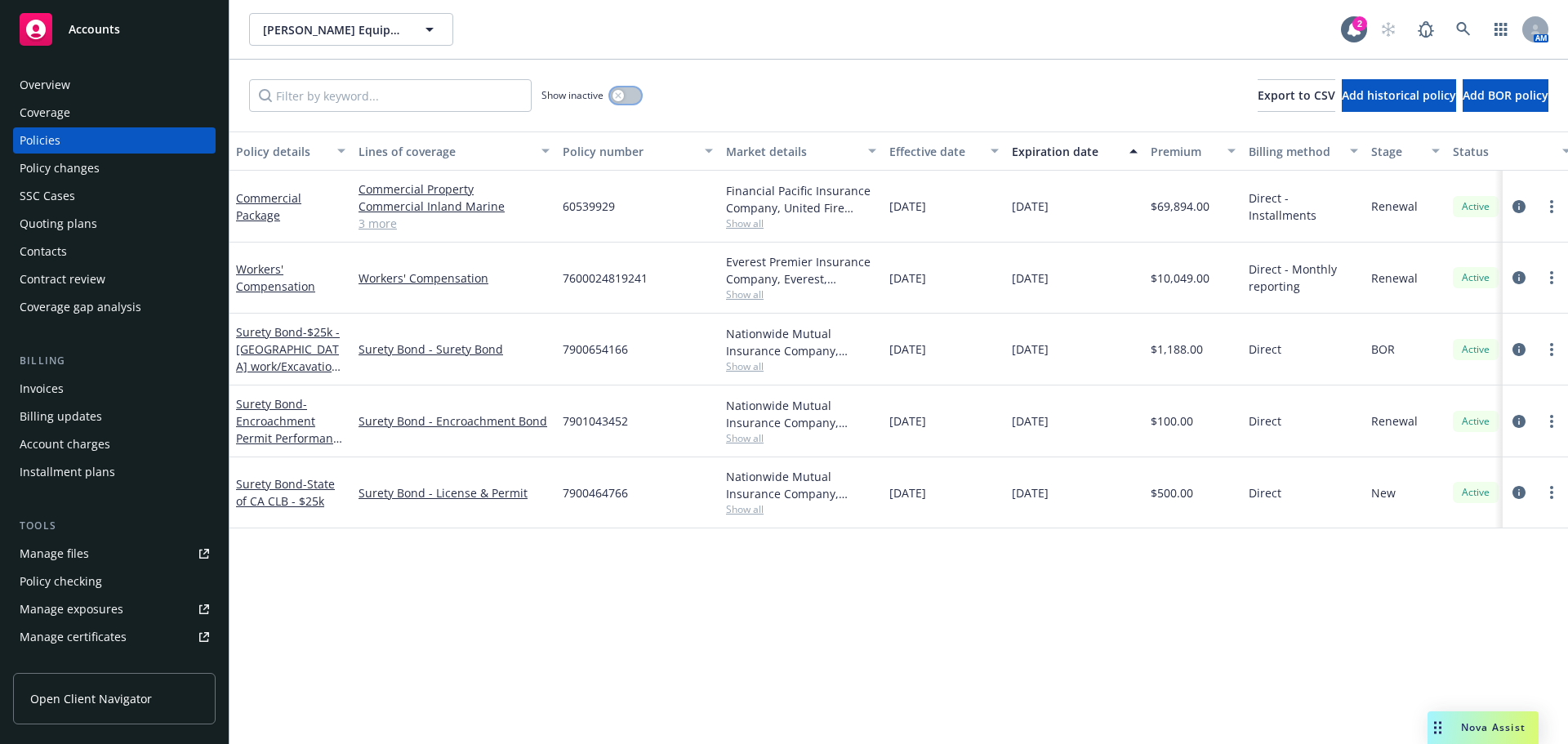
click at [616, 93] on icon "button" at bounding box center [617, 95] width 6 height 6
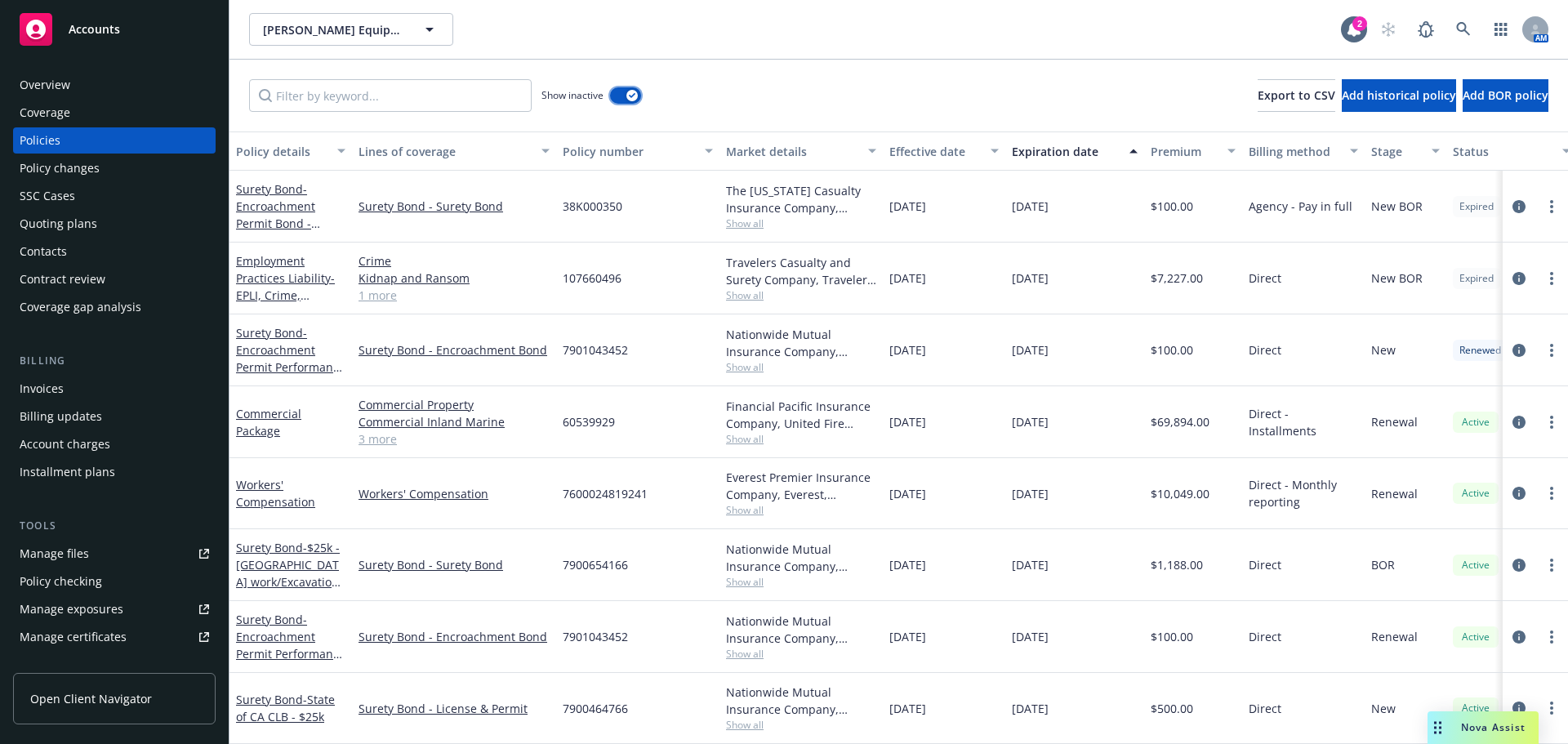
scroll to position [606, 0]
